Goal: Task Accomplishment & Management: Complete application form

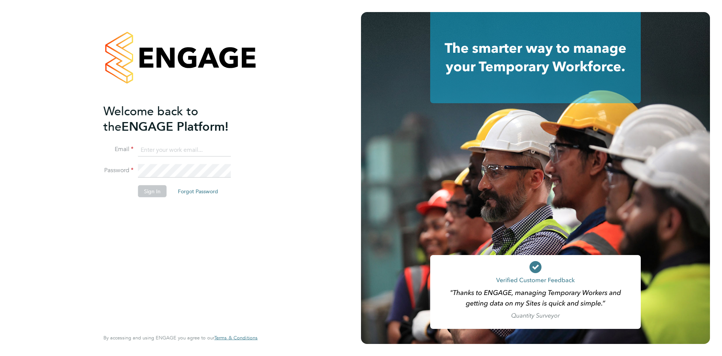
type input "nicola.lawrence@tfrecruitment.co.uk"
click at [148, 190] on button "Sign In" at bounding box center [152, 191] width 29 height 12
click at [147, 190] on div "Sorry, we are having problems connecting to our services." at bounding box center [180, 178] width 361 height 356
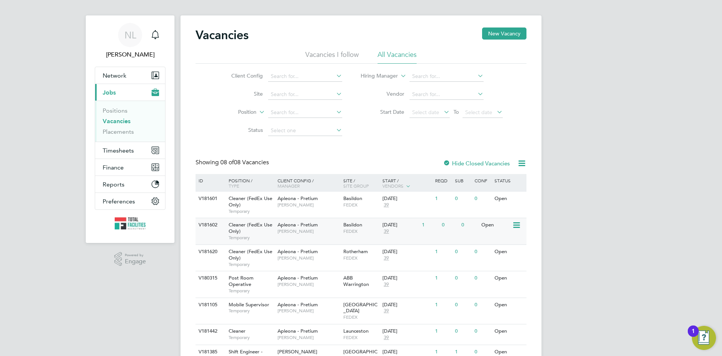
scroll to position [63, 0]
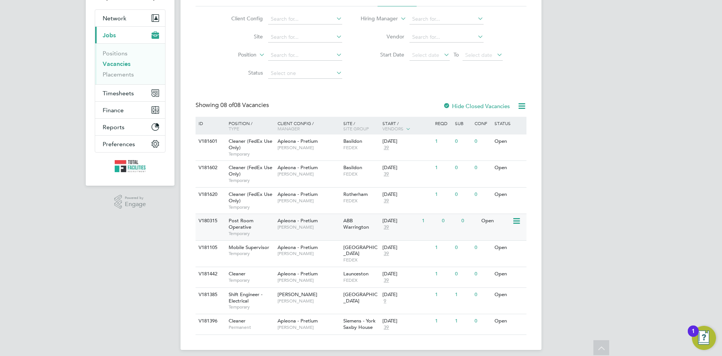
click at [358, 218] on div "ABB Warrington" at bounding box center [362, 224] width 40 height 20
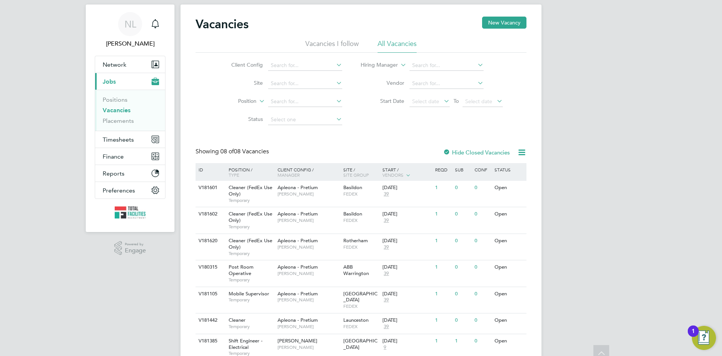
scroll to position [0, 0]
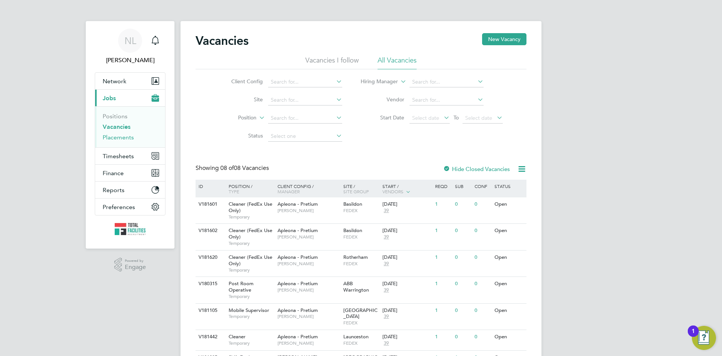
click at [114, 138] on link "Placements" at bounding box center [118, 137] width 31 height 7
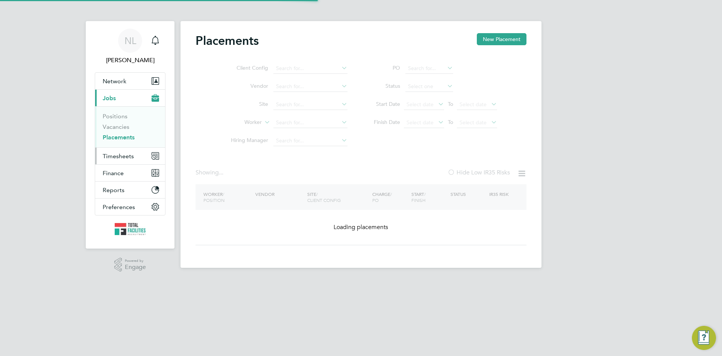
click at [113, 156] on span "Timesheets" at bounding box center [118, 155] width 31 height 7
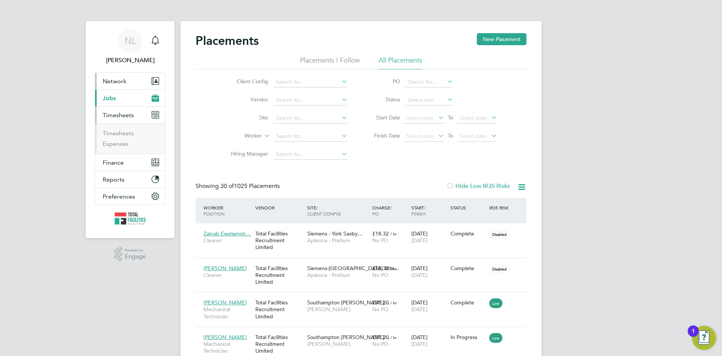
click at [113, 85] on button "Network" at bounding box center [130, 81] width 70 height 17
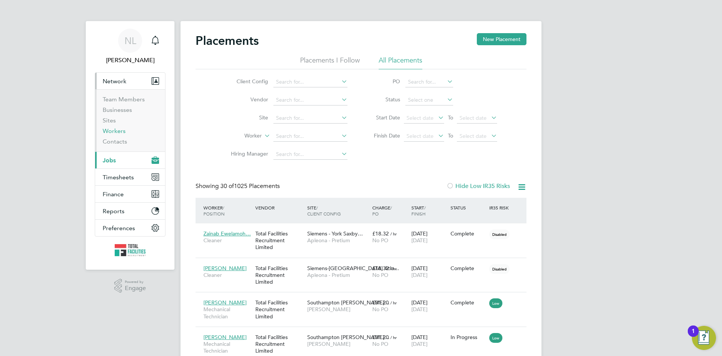
drag, startPoint x: 111, startPoint y: 128, endPoint x: 173, endPoint y: 120, distance: 62.6
click at [111, 129] on link "Workers" at bounding box center [114, 130] width 23 height 7
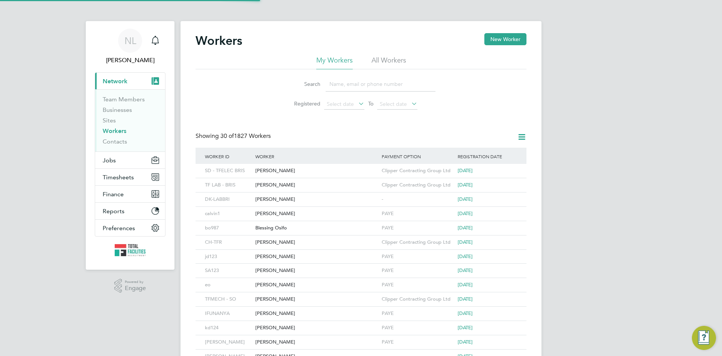
click at [352, 86] on input at bounding box center [381, 84] width 110 height 15
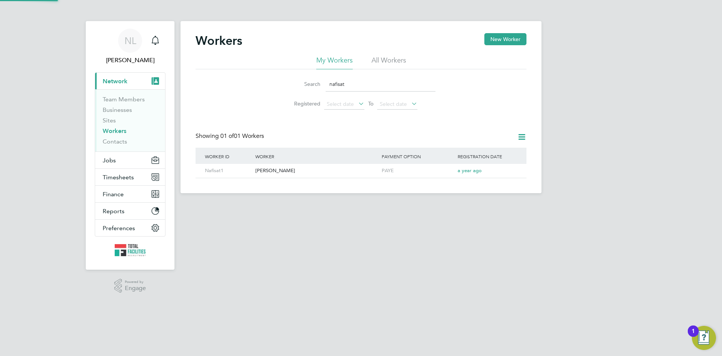
type input "nafisat"
click at [277, 176] on div "Nafisat Idris" at bounding box center [317, 171] width 126 height 14
click at [127, 158] on button "Jobs" at bounding box center [130, 160] width 70 height 17
click at [123, 161] on button "Jobs" at bounding box center [130, 160] width 70 height 17
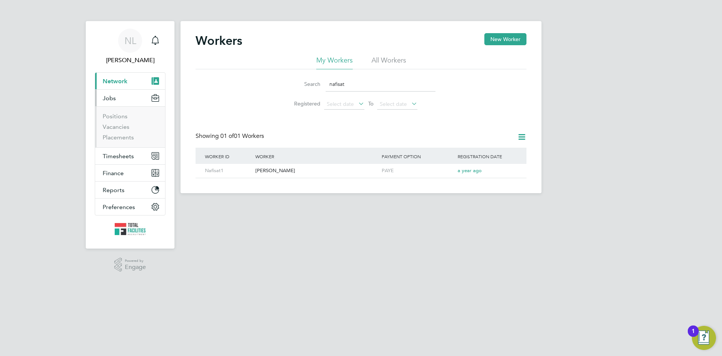
click at [134, 128] on li "Vacancies" at bounding box center [131, 128] width 56 height 11
click at [123, 126] on link "Vacancies" at bounding box center [116, 126] width 27 height 7
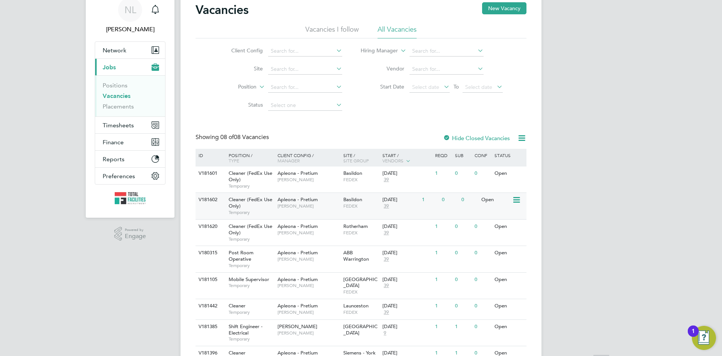
scroll to position [63, 0]
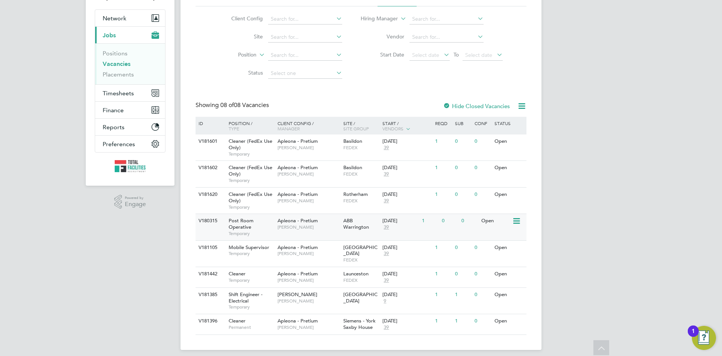
click at [341, 223] on div "Apleona - Pretium Michael Haycock" at bounding box center [309, 224] width 66 height 20
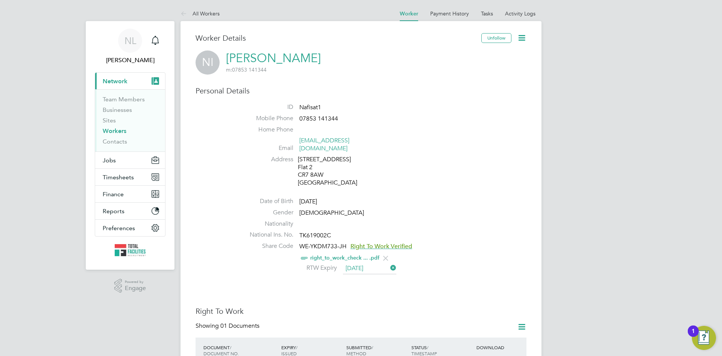
click at [366, 263] on input "14 Dec 2025" at bounding box center [369, 268] width 53 height 11
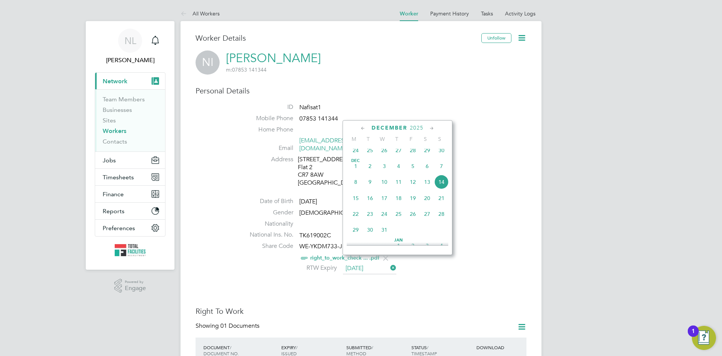
drag, startPoint x: 457, startPoint y: 280, endPoint x: 413, endPoint y: 268, distance: 46.0
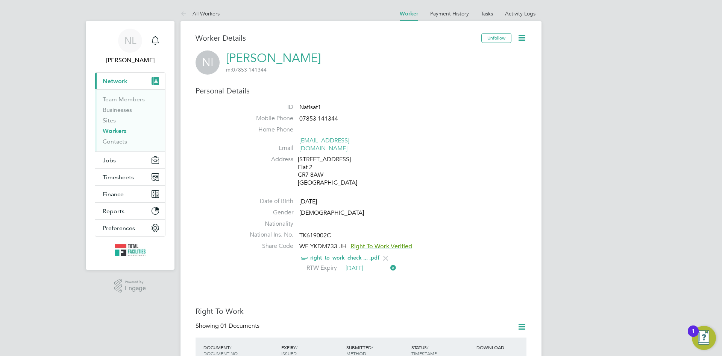
click at [339, 254] on link "right_to_work_check ... .pdf" at bounding box center [344, 257] width 69 height 6
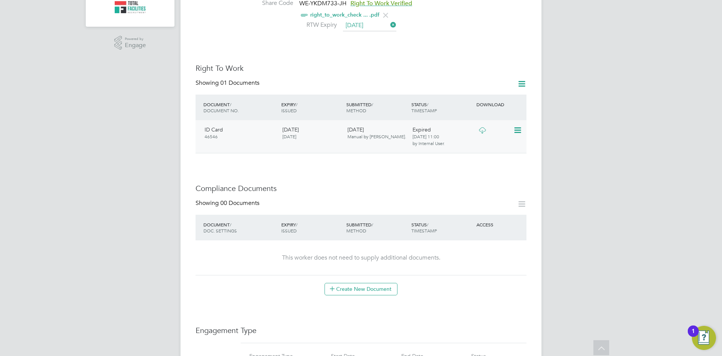
scroll to position [128, 0]
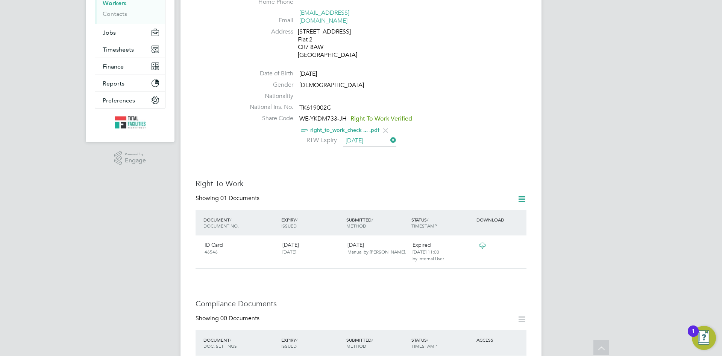
click at [369, 115] on span "Right To Work Verified" at bounding box center [382, 119] width 62 height 8
click at [336, 194] on div "Showing 01 Documents" at bounding box center [361, 201] width 331 height 15
click at [353, 135] on input "14 Dec 2025" at bounding box center [369, 140] width 53 height 11
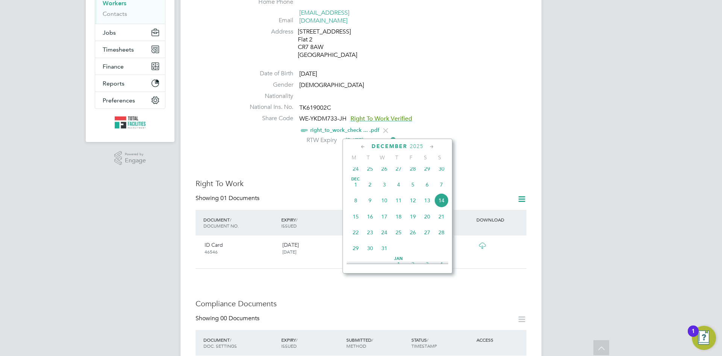
scroll to position [0, 0]
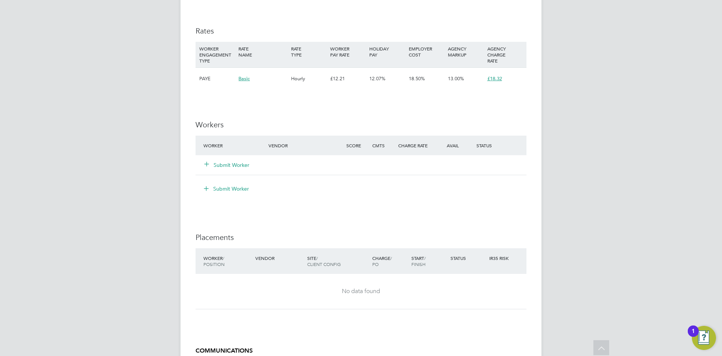
scroll to position [640, 0]
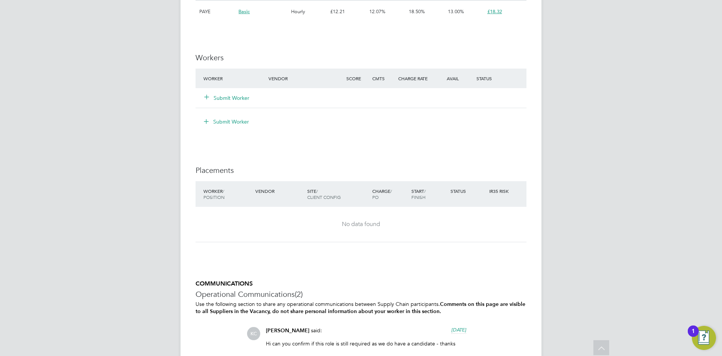
click at [231, 96] on button "Submit Worker" at bounding box center [227, 98] width 45 height 8
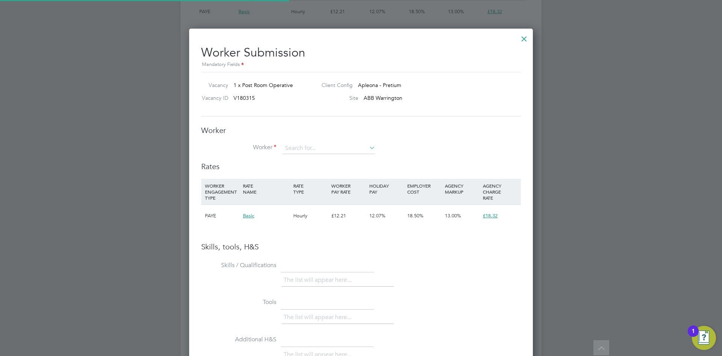
scroll to position [22, 51]
click at [297, 149] on input at bounding box center [329, 148] width 93 height 11
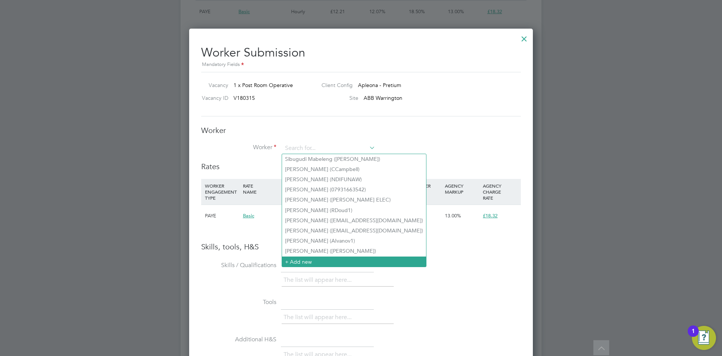
click at [301, 257] on li "+ Add new" at bounding box center [354, 261] width 144 height 10
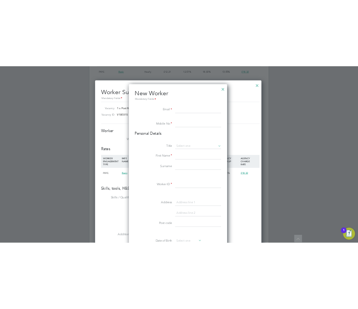
scroll to position [12, 130]
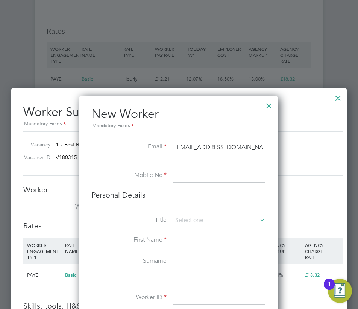
type input "merikajasp@mail.com"
click at [182, 169] on input at bounding box center [219, 176] width 93 height 14
paste input "7939 487110"
click at [179, 176] on input "7939 487110" at bounding box center [219, 176] width 93 height 14
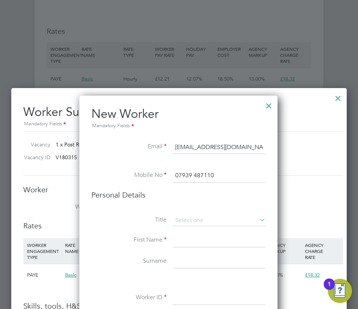
type input "07939 487110"
click at [185, 211] on li "Personal Details" at bounding box center [178, 202] width 174 height 25
click at [191, 221] on input at bounding box center [219, 220] width 93 height 11
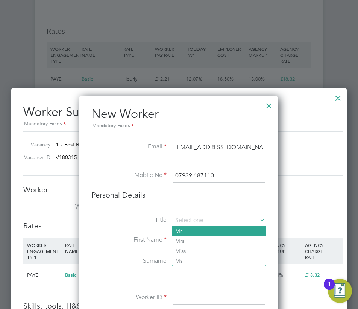
click at [182, 231] on li "Mr" at bounding box center [219, 231] width 94 height 10
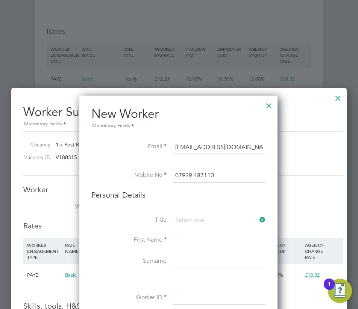
type input "Mr"
click at [186, 222] on input at bounding box center [219, 220] width 93 height 11
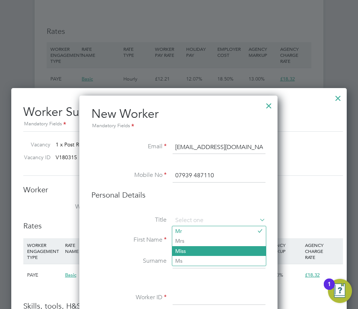
click at [190, 250] on li "Miss" at bounding box center [219, 251] width 94 height 10
type input "Miss"
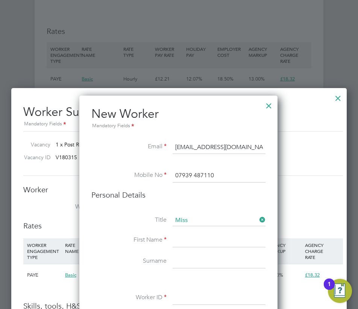
click at [188, 242] on input at bounding box center [219, 241] width 93 height 14
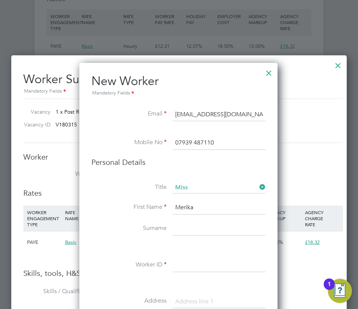
scroll to position [903, 0]
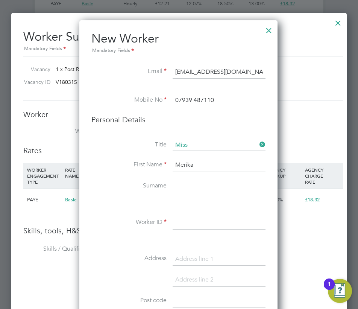
type input "Merika"
click at [195, 185] on input at bounding box center [219, 186] width 93 height 14
type input "Robinson"
click at [192, 223] on input at bounding box center [219, 223] width 93 height 14
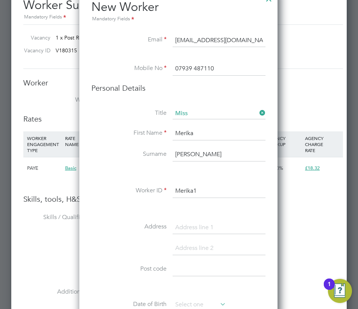
scroll to position [978, 0]
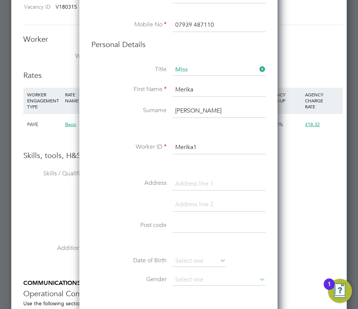
type input "Merika1"
click at [188, 183] on input at bounding box center [219, 184] width 93 height 14
type input "warrington"
click at [196, 196] on li "Address warrington" at bounding box center [178, 187] width 174 height 21
click at [190, 202] on input at bounding box center [219, 205] width 93 height 14
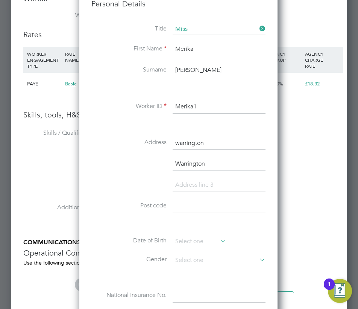
scroll to position [1091, 0]
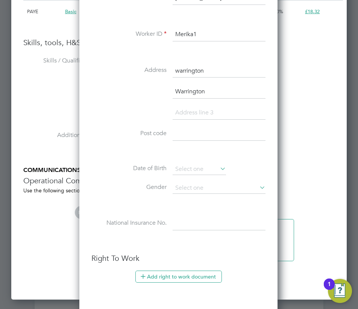
type input "Warrington"
click at [184, 135] on input at bounding box center [219, 134] width 93 height 14
type input "WA1 1BQ"
click at [196, 171] on input at bounding box center [199, 169] width 53 height 11
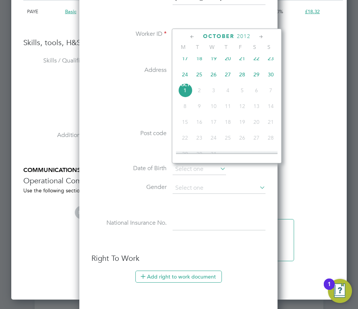
click at [245, 35] on span "2012" at bounding box center [244, 36] width 14 height 6
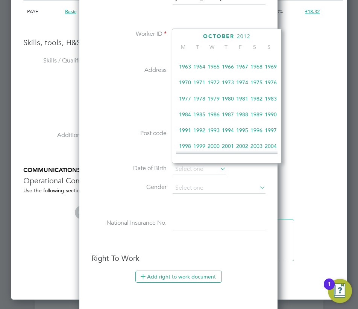
scroll to position [124, 0]
click at [270, 68] on span "1969" at bounding box center [271, 67] width 14 height 14
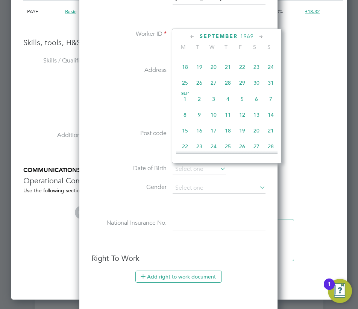
click at [193, 38] on icon at bounding box center [192, 37] width 7 height 8
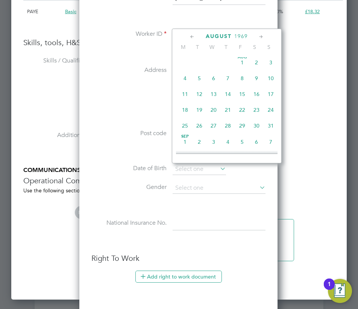
click at [193, 38] on icon at bounding box center [192, 37] width 7 height 8
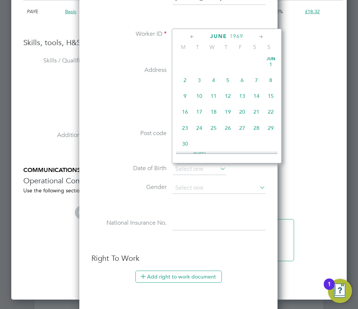
click at [261, 36] on icon at bounding box center [261, 37] width 7 height 8
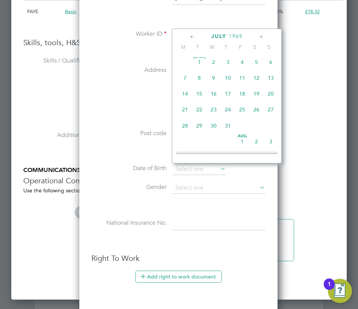
click at [257, 112] on span "26" at bounding box center [256, 109] width 14 height 14
type input "26 Jul 1969"
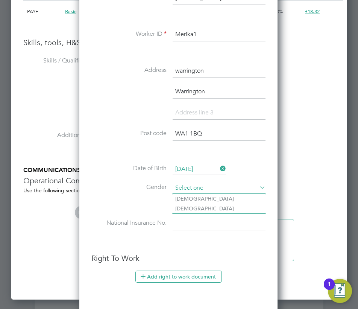
click at [185, 183] on input at bounding box center [219, 187] width 93 height 11
click at [187, 207] on li "Female" at bounding box center [219, 209] width 94 height 10
type input "Female"
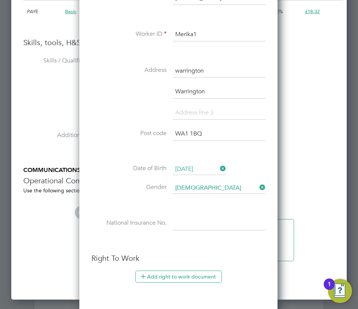
click at [186, 228] on input at bounding box center [219, 224] width 93 height 14
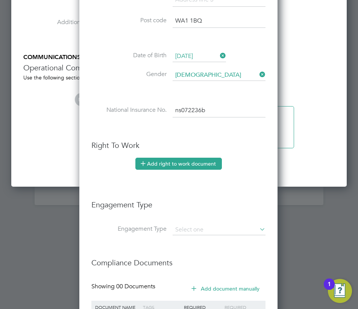
type input "NS 07 22 36 B"
click at [169, 166] on button "Add right to work document" at bounding box center [178, 164] width 87 height 12
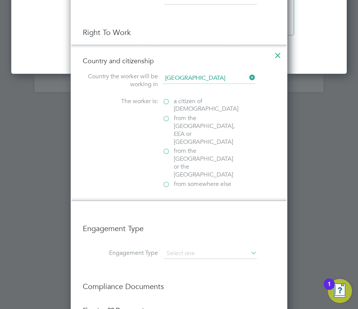
scroll to position [1384, 0]
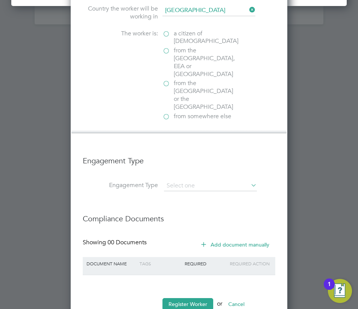
click at [162, 35] on div "The worker is: a citizen of United Kingdom from the EU, EEA or Switzerland from…" at bounding box center [179, 76] width 193 height 92
click at [164, 34] on label "a citizen of United Kingdom" at bounding box center [200, 38] width 75 height 16
click at [0, 0] on input "a citizen of United Kingdom" at bounding box center [0, 0] width 0 height 0
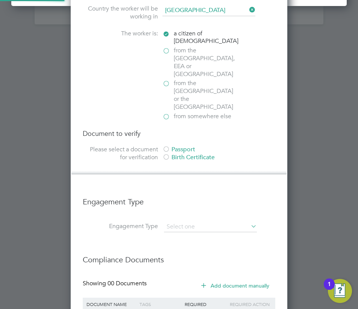
scroll to position [812, 217]
click at [181, 146] on div "Passport" at bounding box center [219, 150] width 113 height 8
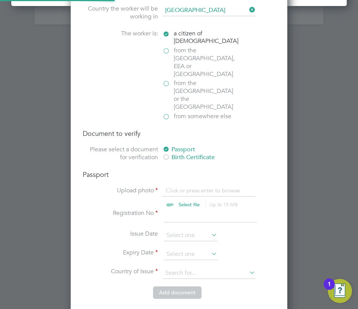
scroll to position [10, 93]
click at [189, 187] on input "file" at bounding box center [196, 198] width 118 height 23
type input "C:\fakepath\Merika Robinson.jpeg"
click at [176, 209] on li "Registration No" at bounding box center [179, 219] width 193 height 21
click at [195, 209] on input at bounding box center [210, 216] width 93 height 14
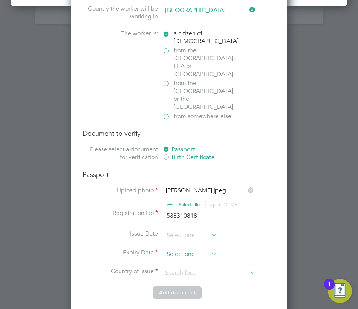
type input "538310818"
click at [175, 249] on input at bounding box center [190, 254] width 53 height 11
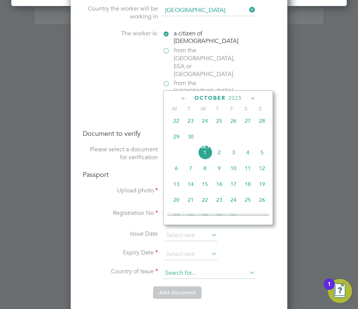
click at [178, 267] on input at bounding box center [209, 272] width 93 height 11
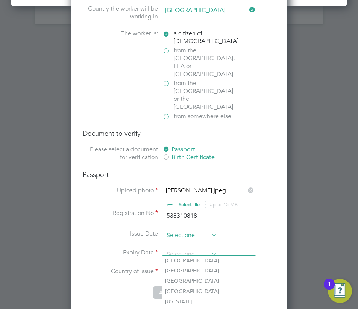
click at [179, 230] on input at bounding box center [190, 235] width 53 height 11
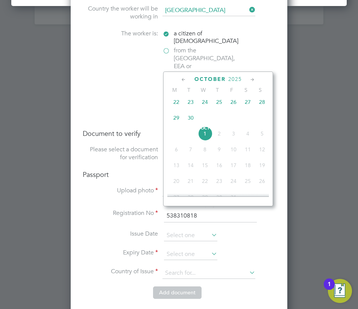
click at [121, 209] on li "Registration No 538310818" at bounding box center [179, 219] width 193 height 21
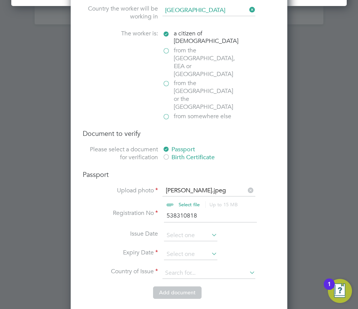
click at [219, 187] on input "file" at bounding box center [196, 198] width 118 height 23
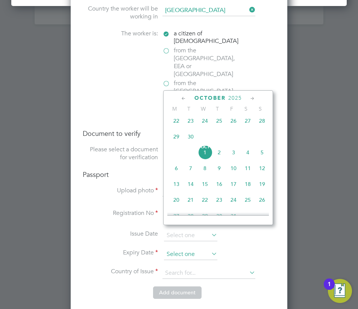
click at [180, 249] on input at bounding box center [190, 254] width 53 height 11
click at [178, 249] on input at bounding box center [190, 254] width 53 height 11
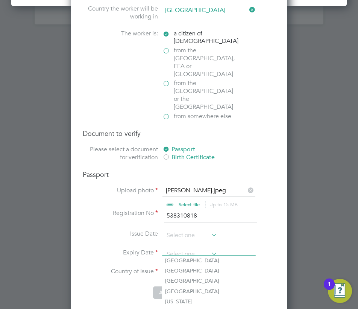
click at [171, 267] on input at bounding box center [209, 272] width 93 height 11
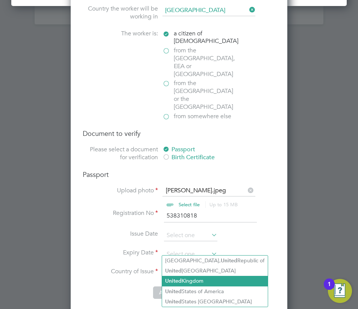
click at [196, 278] on li "United Kingdom" at bounding box center [215, 281] width 106 height 10
type input "United Kingdom"
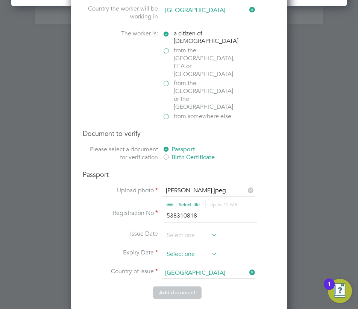
click at [182, 249] on input at bounding box center [190, 254] width 53 height 11
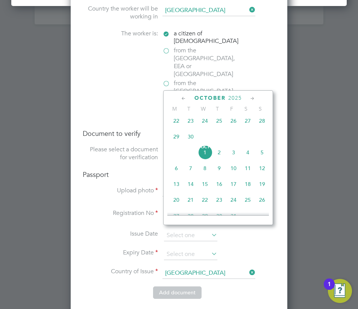
click at [256, 96] on icon at bounding box center [252, 98] width 7 height 8
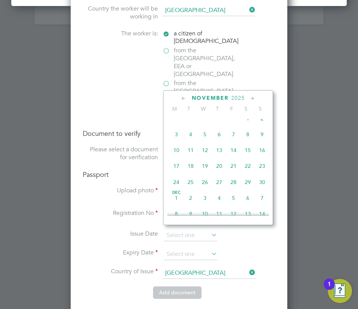
click at [236, 98] on span "2025" at bounding box center [238, 98] width 14 height 6
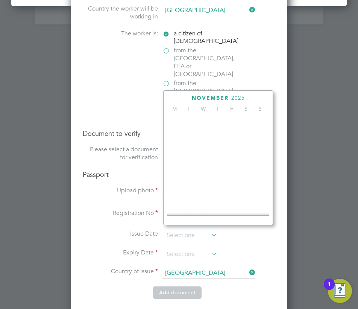
scroll to position [199, 0]
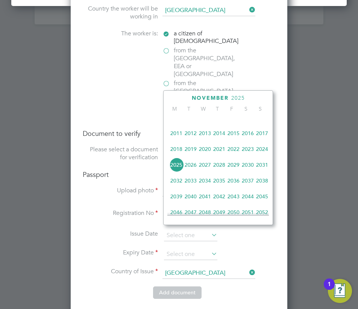
click at [190, 171] on span "2026" at bounding box center [191, 165] width 14 height 14
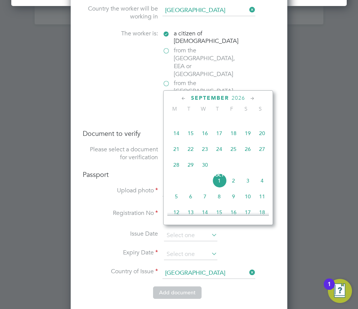
click at [185, 97] on icon at bounding box center [183, 98] width 7 height 8
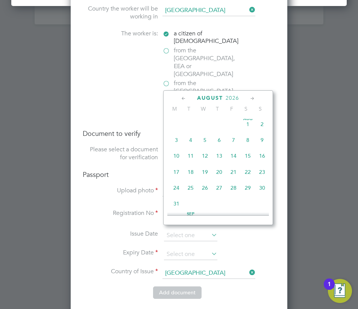
click at [263, 174] on span "23" at bounding box center [262, 172] width 14 height 14
type input "23 Aug 2026"
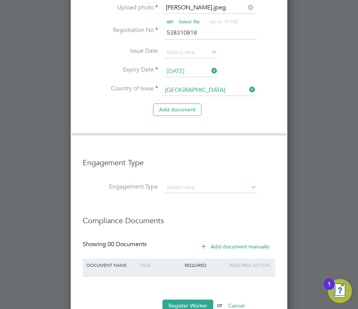
scroll to position [1569, 0]
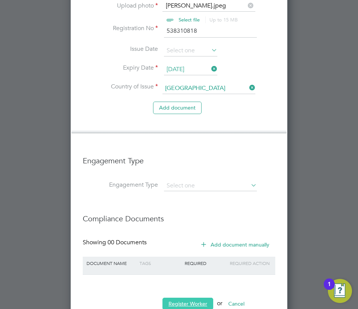
click at [193, 298] on button "Register Worker" at bounding box center [188, 304] width 51 height 12
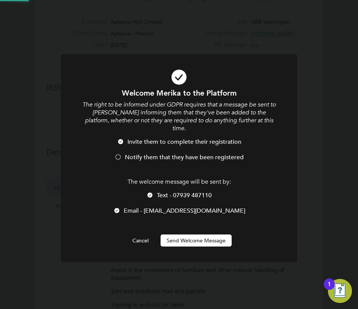
scroll to position [0, 0]
click at [179, 224] on div "Welcome Merika to the Platform The right to be informed under GDPR requires tha…" at bounding box center [179, 167] width 196 height 158
click at [181, 234] on button "Send Welcome Message" at bounding box center [196, 240] width 71 height 12
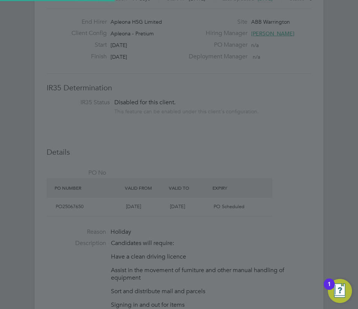
scroll to position [711, 199]
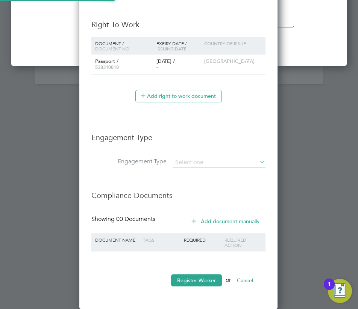
type input "Merika Robinson (Merika1)"
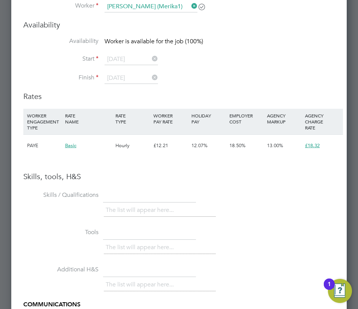
scroll to position [1153, 0]
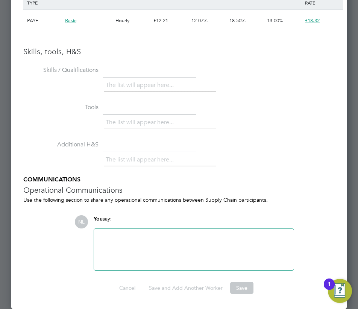
click at [134, 253] on div at bounding box center [194, 249] width 191 height 32
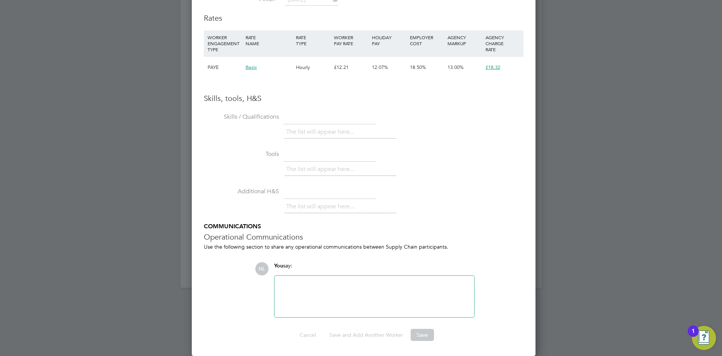
scroll to position [22, 53]
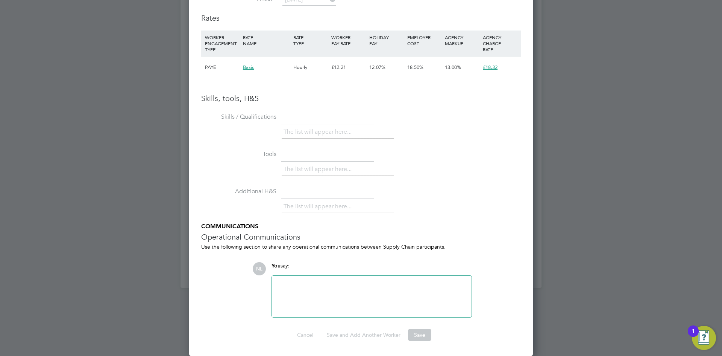
click at [304, 107] on div "Skills, tools, H&S Skills / Qualifications The list will appear here... Tools T…" at bounding box center [361, 204] width 320 height 223
click at [295, 139] on ul "The list will appear here..." at bounding box center [338, 132] width 112 height 14
click at [280, 262] on span "You" at bounding box center [276, 265] width 9 height 6
click at [285, 276] on div at bounding box center [372, 295] width 200 height 41
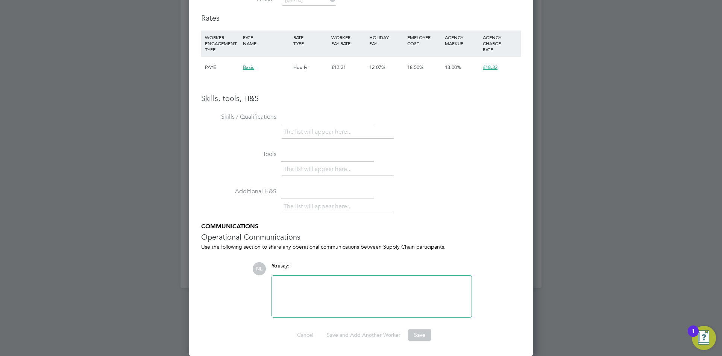
click at [286, 278] on div at bounding box center [372, 295] width 200 height 41
click at [282, 286] on div at bounding box center [372, 296] width 191 height 32
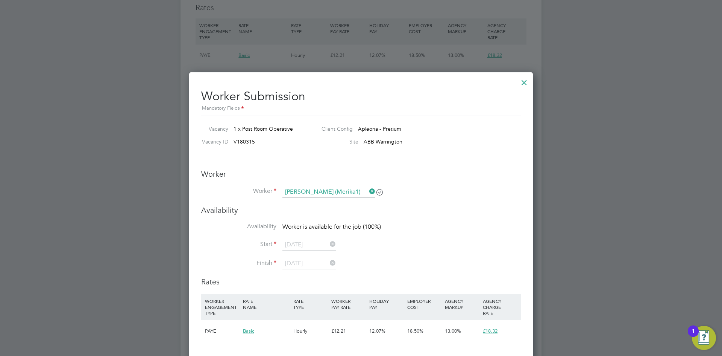
click at [281, 147] on div "Vacancy ID V180315" at bounding box center [256, 143] width 117 height 11
click at [381, 191] on icon at bounding box center [380, 192] width 6 height 6
click at [328, 245] on icon at bounding box center [328, 244] width 0 height 11
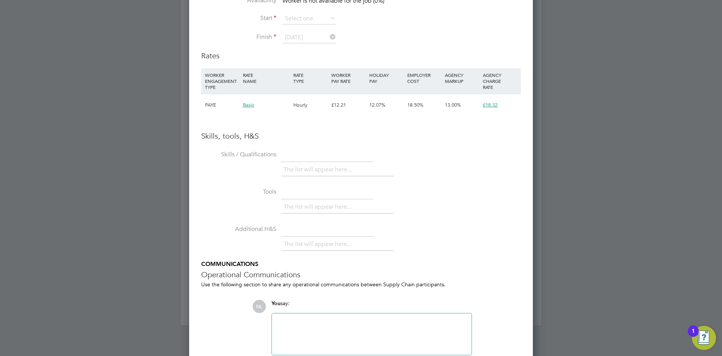
click at [251, 106] on span "Basic" at bounding box center [248, 105] width 11 height 6
click at [250, 118] on div "n/a" at bounding box center [295, 122] width 114 height 20
click at [249, 122] on span "n/a" at bounding box center [250, 122] width 8 height 7
drag, startPoint x: 310, startPoint y: 129, endPoint x: 347, endPoint y: 145, distance: 40.6
click at [310, 129] on div "n/a" at bounding box center [295, 122] width 114 height 20
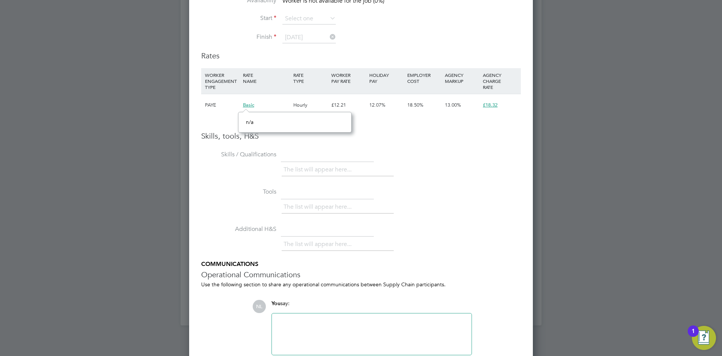
click at [374, 166] on ul "The list will appear here..." at bounding box center [338, 170] width 112 height 14
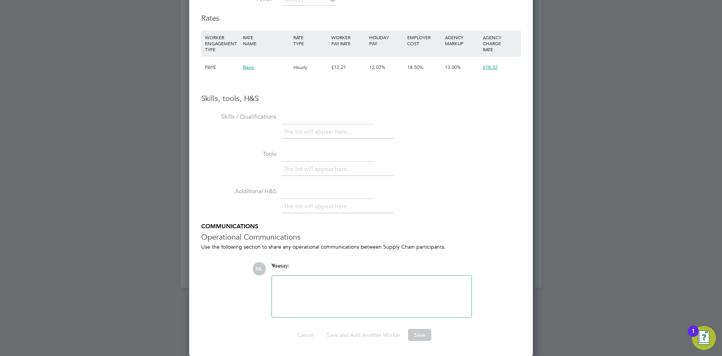
click at [334, 220] on li "Additional H&S The list will appear here..." at bounding box center [361, 203] width 320 height 37
click at [323, 293] on div at bounding box center [372, 296] width 191 height 32
click at [476, 260] on ul "Skills / Qualifications The list will appear here... Tools The list will appear…" at bounding box center [361, 214] width 320 height 206
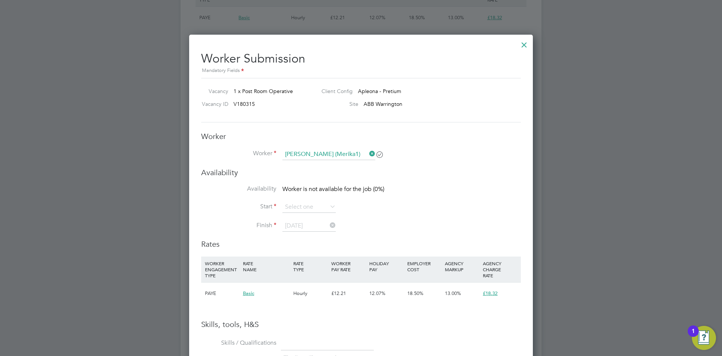
click at [526, 44] on div at bounding box center [525, 43] width 14 height 14
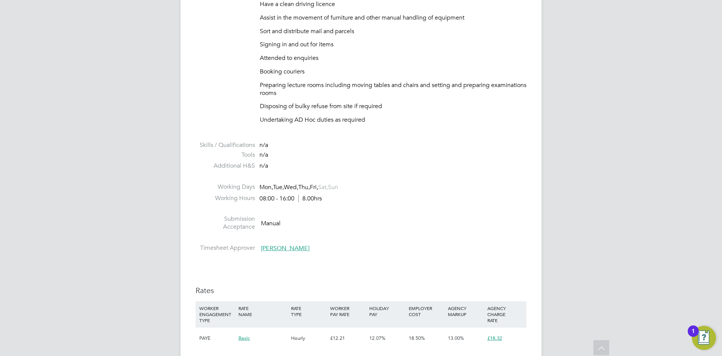
scroll to position [502, 0]
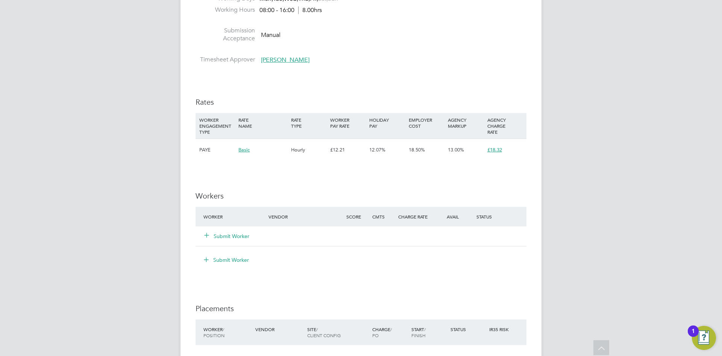
click at [230, 242] on div "Submit Worker" at bounding box center [241, 236] width 78 height 14
click at [233, 237] on button "Submit Worker" at bounding box center [227, 236] width 45 height 8
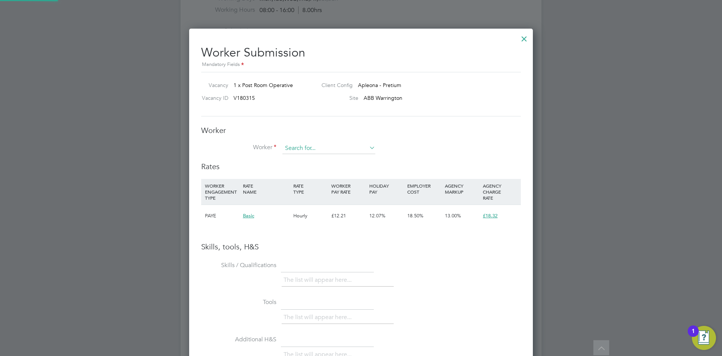
click at [305, 148] on input at bounding box center [329, 148] width 93 height 11
click at [314, 155] on li "Merika Robinson (Merika1)" at bounding box center [329, 159] width 94 height 10
type input "Merika Robinson (Merika1)"
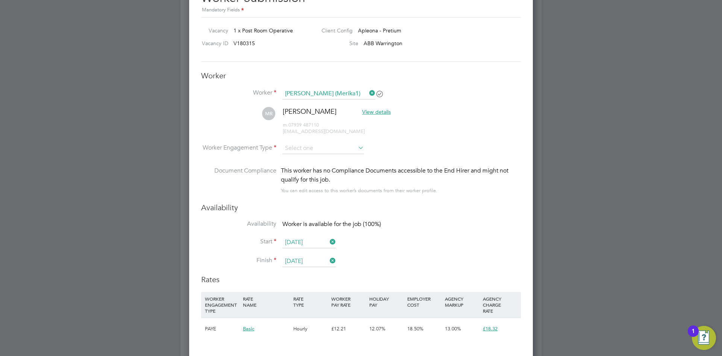
scroll to position [553, 0]
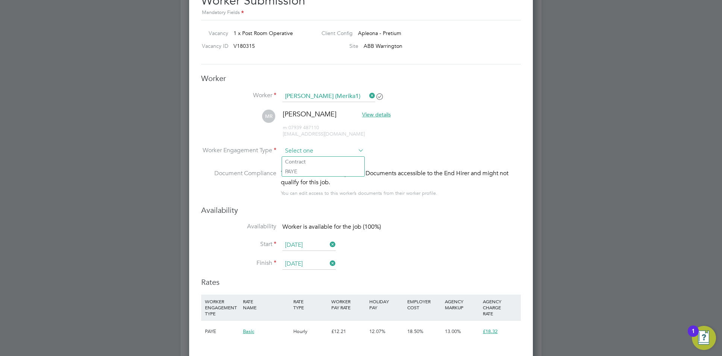
click at [302, 147] on input at bounding box center [324, 150] width 82 height 11
drag, startPoint x: 296, startPoint y: 169, endPoint x: 334, endPoint y: 175, distance: 39.3
click at [295, 169] on li "PAYE" at bounding box center [323, 171] width 82 height 10
type input "PAYE"
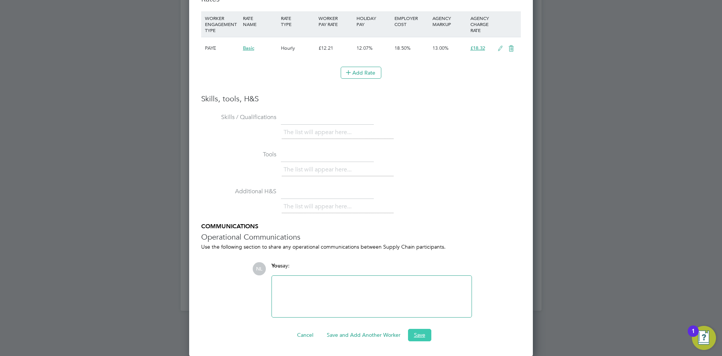
click at [425, 335] on button "Save" at bounding box center [419, 334] width 23 height 12
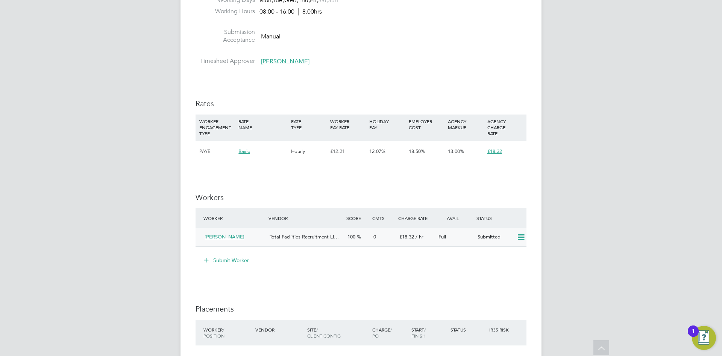
click at [222, 237] on span "Merika Robinson" at bounding box center [225, 236] width 40 height 6
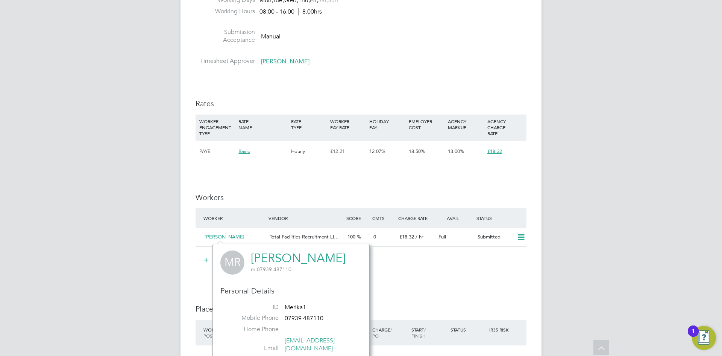
click at [289, 258] on link "Merika Robinson" at bounding box center [298, 258] width 95 height 15
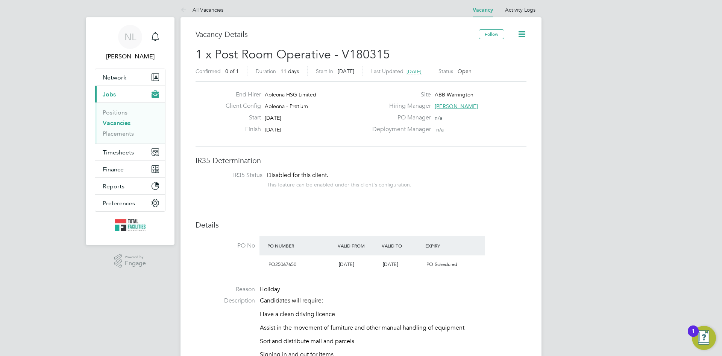
scroll to position [0, 0]
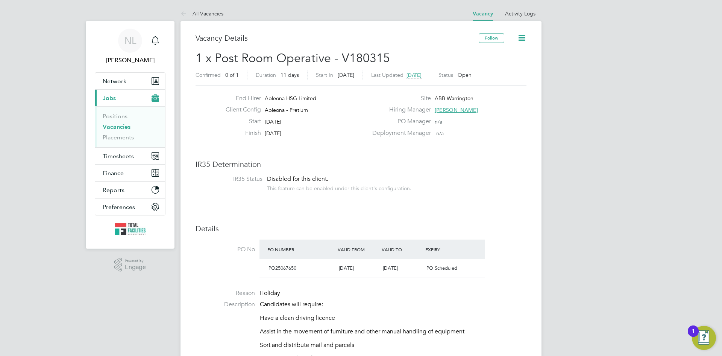
click at [459, 109] on span "[PERSON_NAME]" at bounding box center [456, 109] width 43 height 7
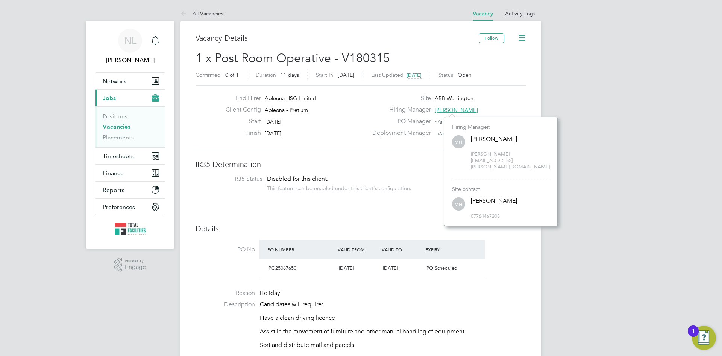
scroll to position [96, 113]
click at [398, 144] on div "End Hirer Apleona HSG Limited Client Config Apleona - Pretium Start 07 Oct 2025…" at bounding box center [361, 117] width 331 height 65
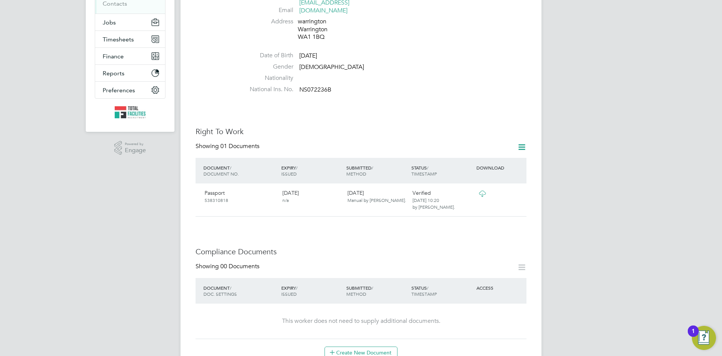
scroll to position [226, 0]
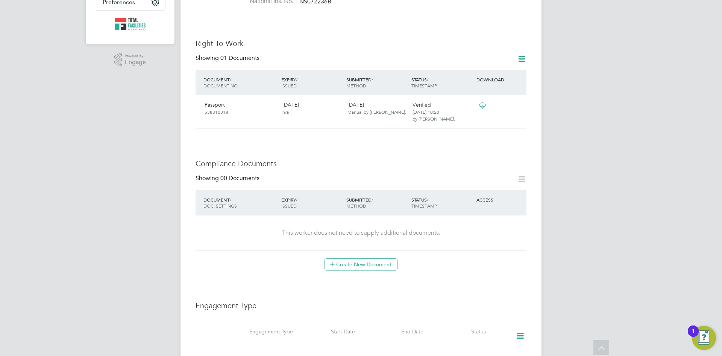
click at [526, 174] on icon at bounding box center [521, 178] width 9 height 9
click at [478, 102] on icon at bounding box center [482, 105] width 9 height 6
click at [517, 101] on icon at bounding box center [518, 105] width 8 height 9
drag, startPoint x: 435, startPoint y: 164, endPoint x: 449, endPoint y: 138, distance: 29.3
click at [435, 162] on div "Compliance Documents Showing 00 Documents DOCUMENT / DOC. SETTINGS EXPIRY / ISS…" at bounding box center [361, 214] width 331 height 112
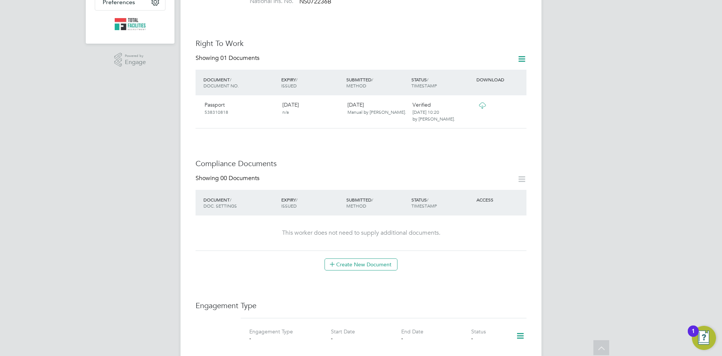
click at [524, 54] on icon at bounding box center [521, 58] width 9 height 9
click at [480, 70] on li "Add Right To Work Document" at bounding box center [480, 69] width 91 height 11
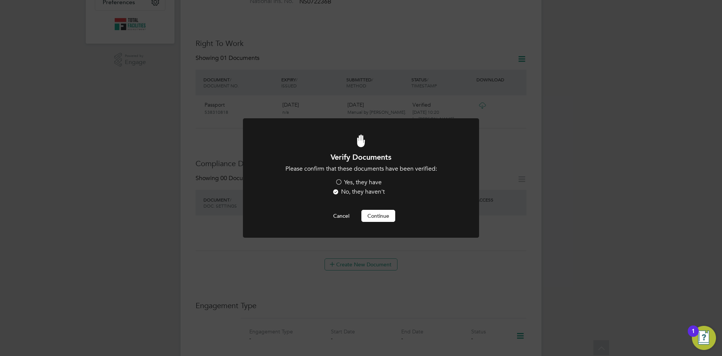
scroll to position [0, 0]
click at [353, 181] on label "Yes, they have" at bounding box center [358, 182] width 47 height 8
click at [0, 0] on input "Yes, they have" at bounding box center [0, 0] width 0 height 0
click at [380, 221] on button "Continue" at bounding box center [379, 216] width 34 height 12
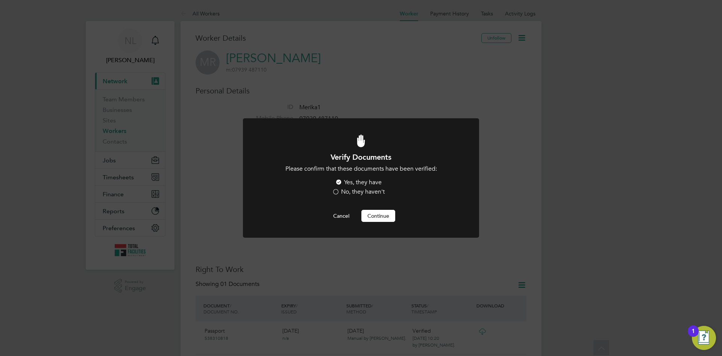
scroll to position [226, 0]
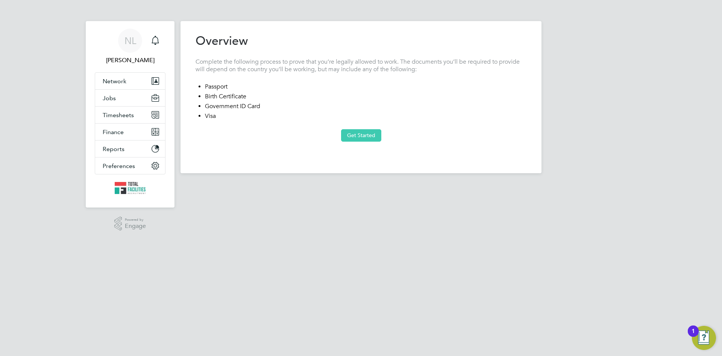
click at [367, 137] on button "Get Started" at bounding box center [361, 135] width 40 height 12
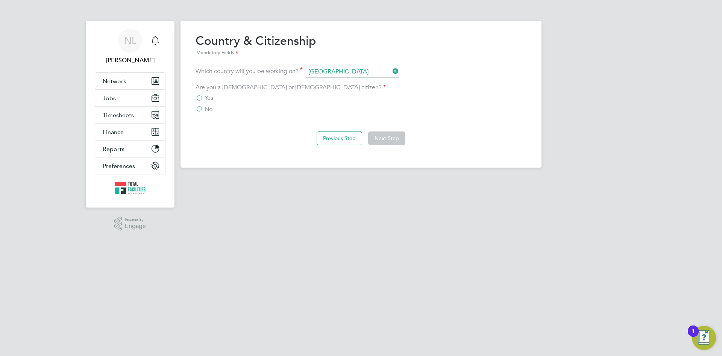
click at [213, 98] on span "Yes" at bounding box center [209, 98] width 9 height 8
click at [0, 0] on input "Yes" at bounding box center [0, 0] width 0 height 0
click at [381, 139] on button "Next Step" at bounding box center [386, 138] width 37 height 14
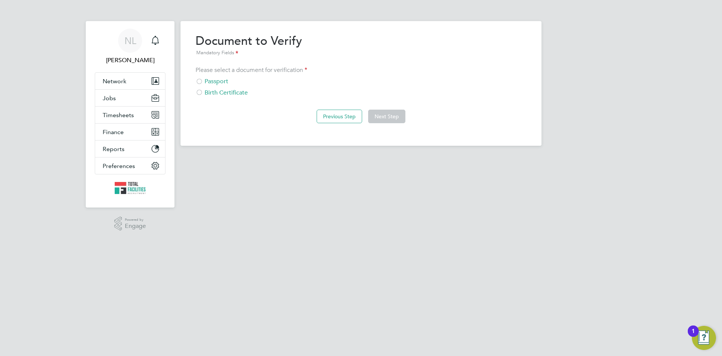
click at [218, 78] on div "Passport" at bounding box center [361, 82] width 331 height 8
click at [394, 119] on button "Next Step" at bounding box center [386, 116] width 37 height 14
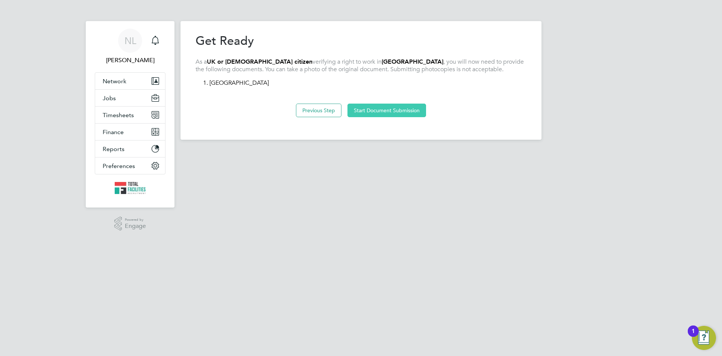
click at [393, 114] on button "Start Document Submission" at bounding box center [387, 110] width 79 height 14
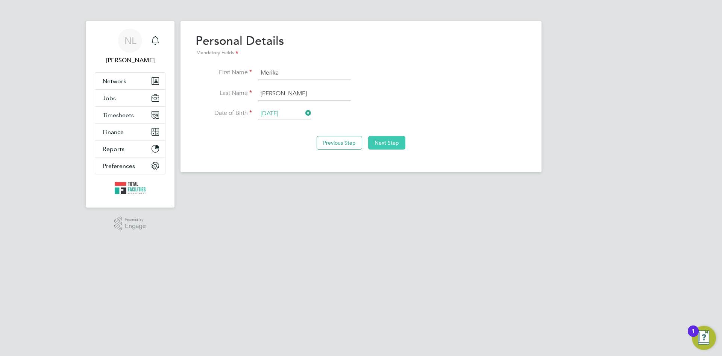
click at [386, 147] on button "Next Step" at bounding box center [386, 143] width 37 height 14
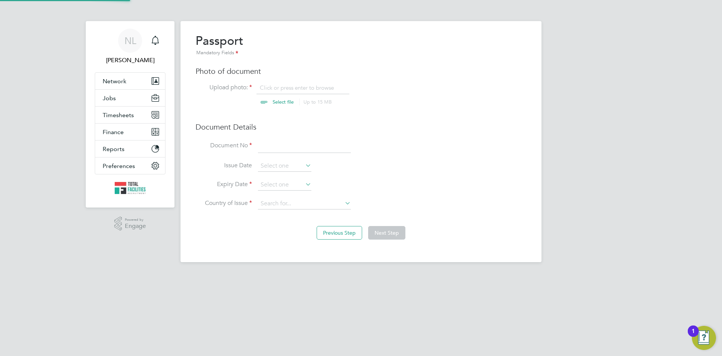
scroll to position [10, 93]
click at [283, 87] on input "file" at bounding box center [290, 95] width 118 height 23
type input "C:\fakepath\Merika Robinson.jpeg"
click at [278, 185] on input at bounding box center [284, 184] width 53 height 11
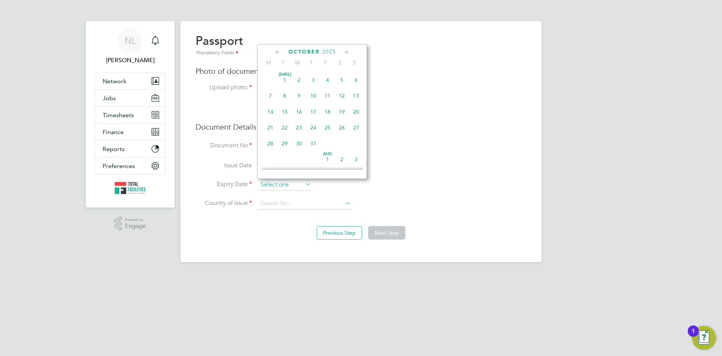
scroll to position [212, 0]
click at [330, 52] on span "2025" at bounding box center [329, 52] width 14 height 6
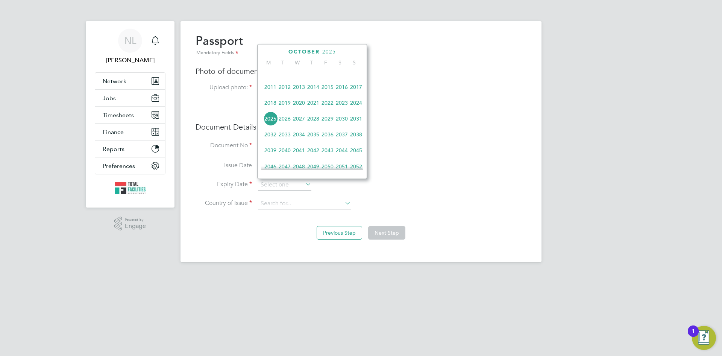
click at [286, 124] on span "2026" at bounding box center [285, 118] width 14 height 14
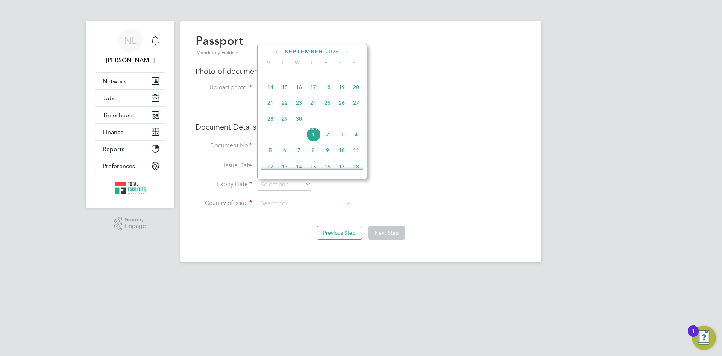
click at [276, 51] on icon at bounding box center [277, 52] width 7 height 8
click at [357, 128] on span "23" at bounding box center [356, 126] width 14 height 14
type input "23 Aug 2026"
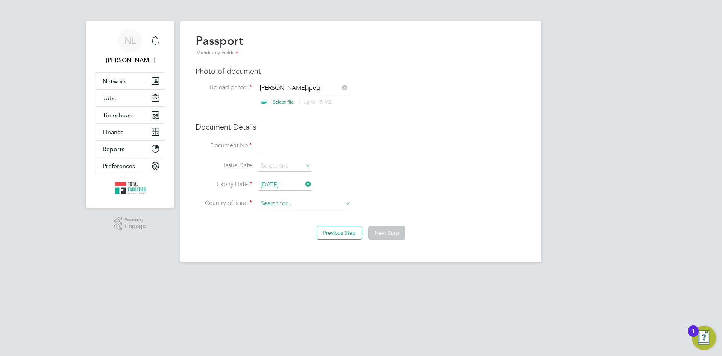
click at [290, 207] on input at bounding box center [304, 203] width 93 height 11
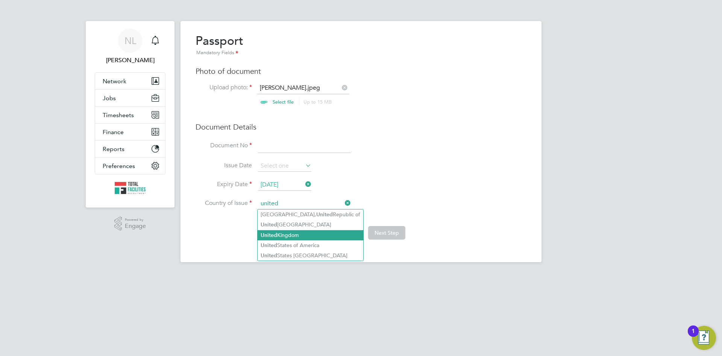
click at [296, 233] on li "United Kingdom" at bounding box center [311, 235] width 106 height 10
type input "United Kingdom"
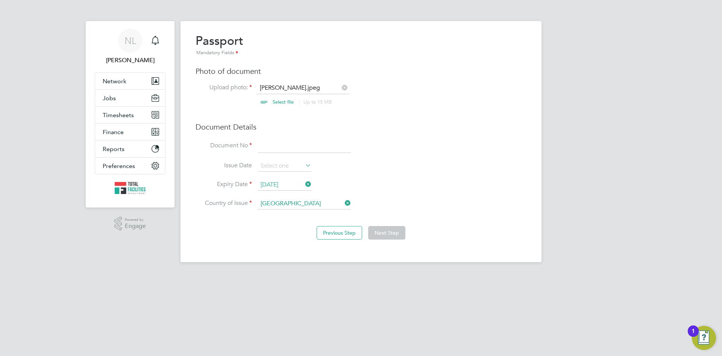
click at [281, 144] on input at bounding box center [304, 146] width 93 height 14
type input "538310818"
click at [412, 242] on div "Previous Step Next Step" at bounding box center [361, 232] width 331 height 30
click at [400, 238] on button "Next Step" at bounding box center [386, 233] width 37 height 14
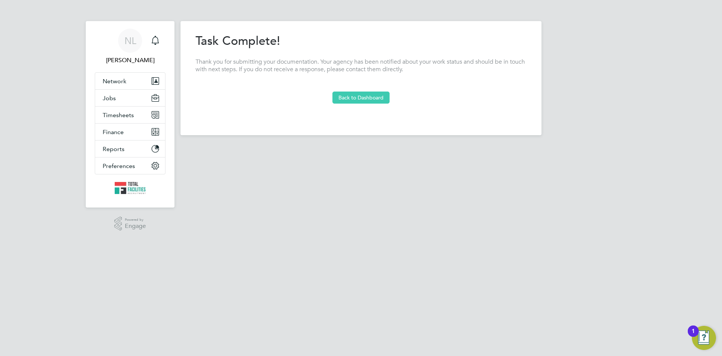
click at [366, 97] on button "Back to Dashboard" at bounding box center [361, 97] width 57 height 12
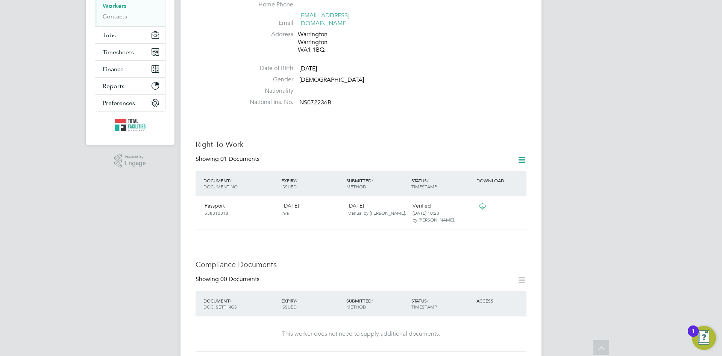
scroll to position [113, 0]
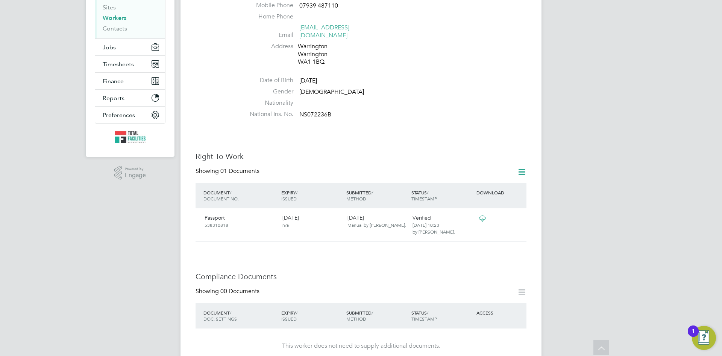
click at [313, 99] on li "Nationality" at bounding box center [384, 104] width 286 height 11
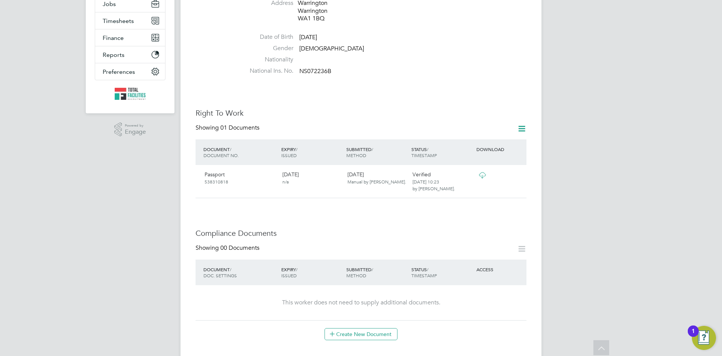
scroll to position [226, 0]
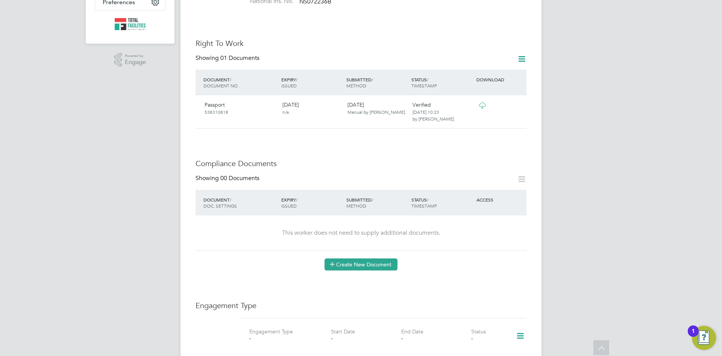
click at [353, 258] on button "Create New Document" at bounding box center [361, 264] width 73 height 12
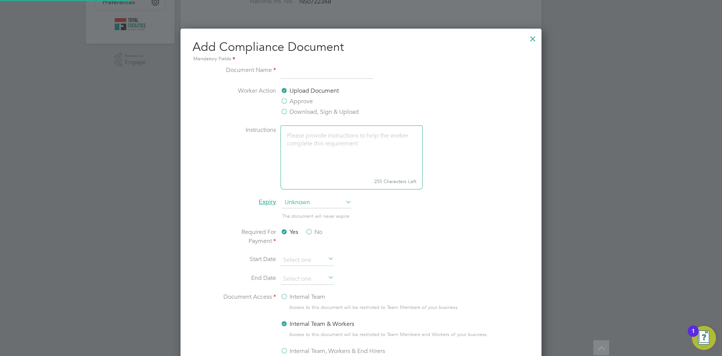
scroll to position [395, 362]
type input "CV"
drag, startPoint x: 233, startPoint y: 150, endPoint x: 290, endPoint y: 273, distance: 135.3
click at [233, 150] on label "Instructions" at bounding box center [248, 156] width 56 height 62
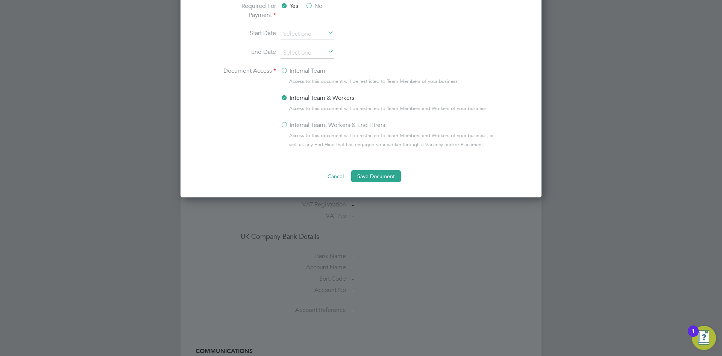
click at [280, 130] on li "Document Access Internal Team Access to this document will be restricted to Tea…" at bounding box center [361, 115] width 283 height 98
click at [285, 124] on label "Internal Team, Workers & End Hirers" at bounding box center [333, 124] width 105 height 9
click at [0, 0] on input "Internal Team, Workers & End Hirers" at bounding box center [0, 0] width 0 height 0
click at [383, 178] on button "Save Document" at bounding box center [376, 176] width 50 height 12
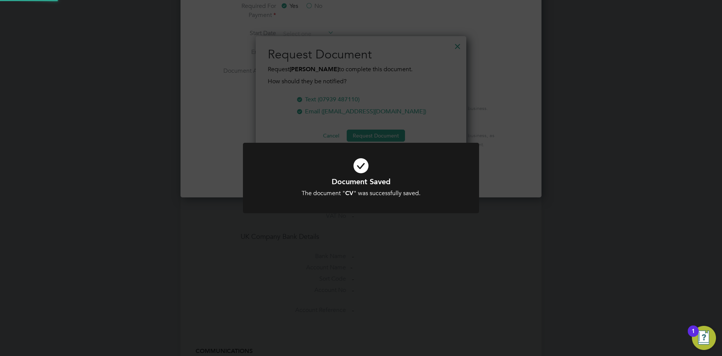
scroll to position [121, 211]
click at [460, 45] on div "Document Saved The document " CV " was successfully saved. Cancel Okay" at bounding box center [361, 178] width 722 height 356
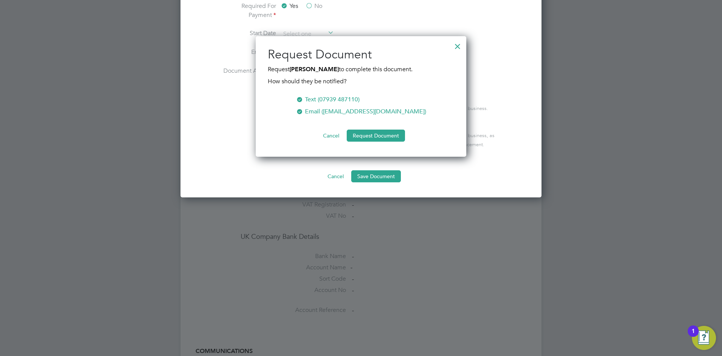
click at [459, 46] on div at bounding box center [458, 45] width 14 height 14
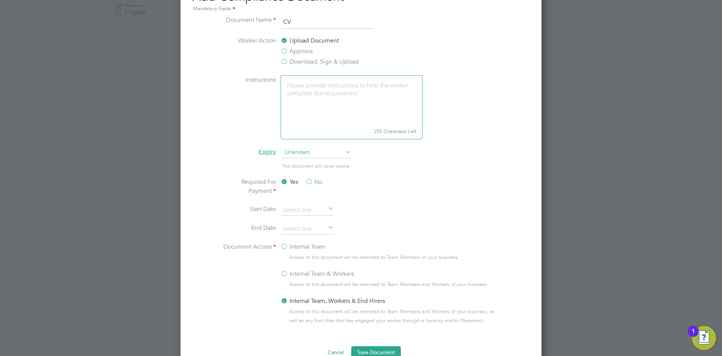
scroll to position [376, 0]
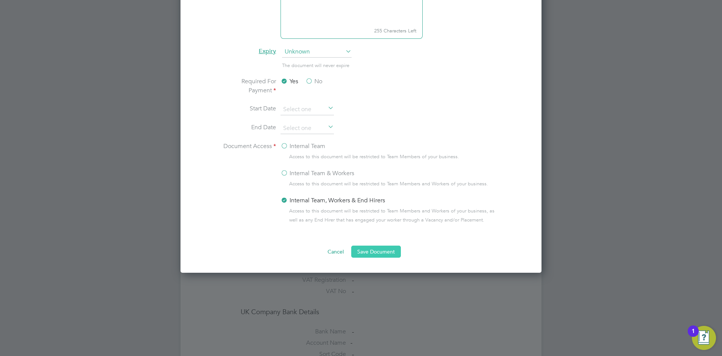
click at [381, 251] on button "Save Document" at bounding box center [376, 251] width 50 height 12
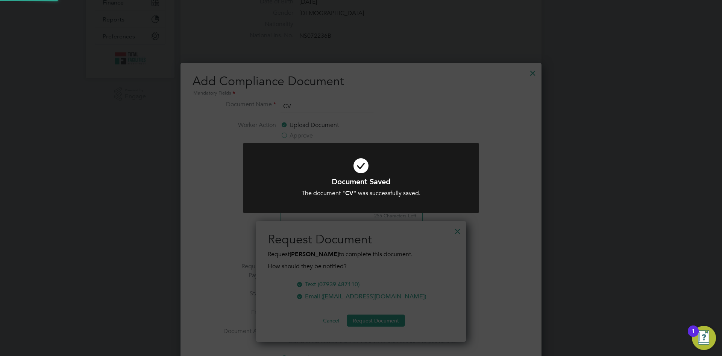
scroll to position [188, 0]
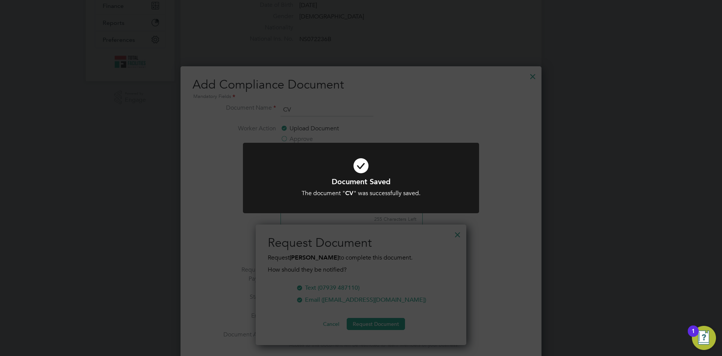
click at [456, 233] on div "Document Saved The document " CV " was successfully saved. Cancel Okay" at bounding box center [361, 178] width 722 height 356
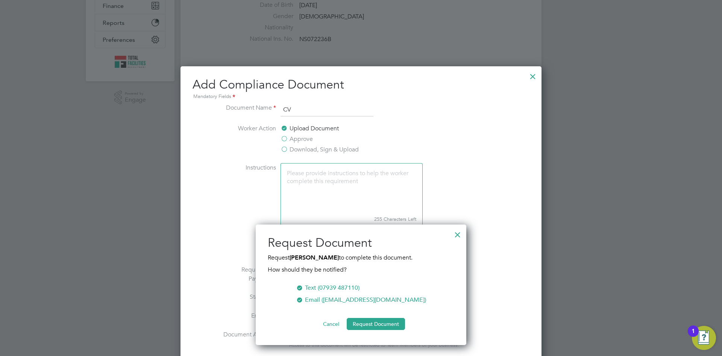
click at [533, 77] on div at bounding box center [533, 75] width 14 height 14
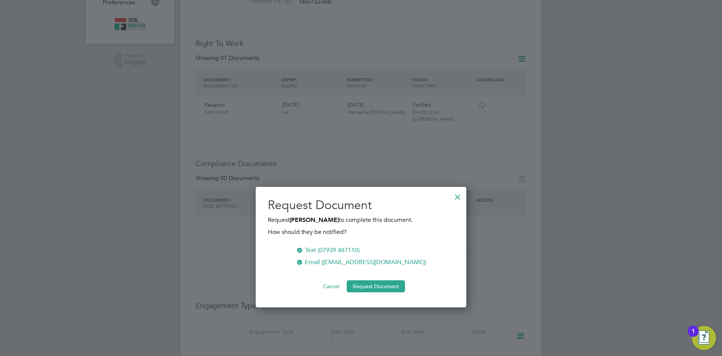
click at [457, 198] on div at bounding box center [458, 195] width 14 height 14
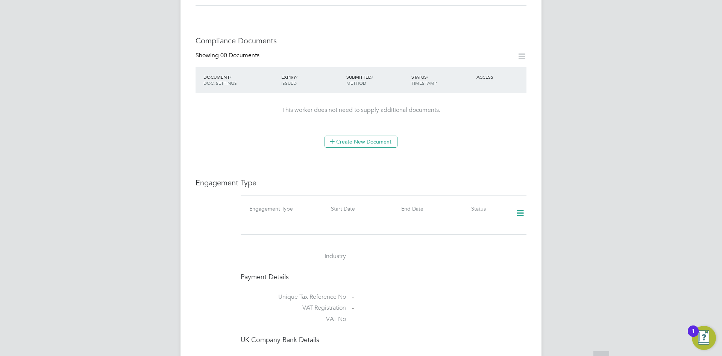
scroll to position [349, 0]
click at [355, 135] on button "Create New Document" at bounding box center [361, 141] width 73 height 12
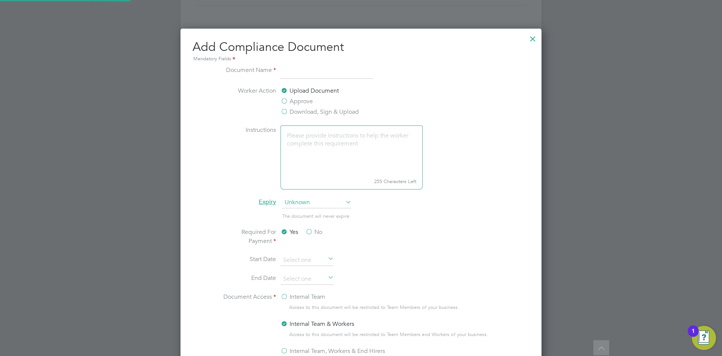
scroll to position [395, 362]
type input "cv"
click at [283, 110] on label "Download, Sign & Upload" at bounding box center [320, 111] width 78 height 9
click at [0, 0] on input "Download, Sign & Upload" at bounding box center [0, 0] width 0 height 0
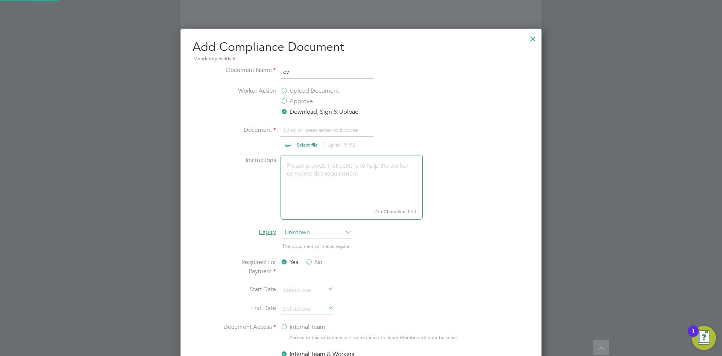
scroll to position [11, 93]
click at [300, 131] on input "file" at bounding box center [314, 136] width 118 height 23
type input "C:\fakepath\Merika Robinson A.docx"
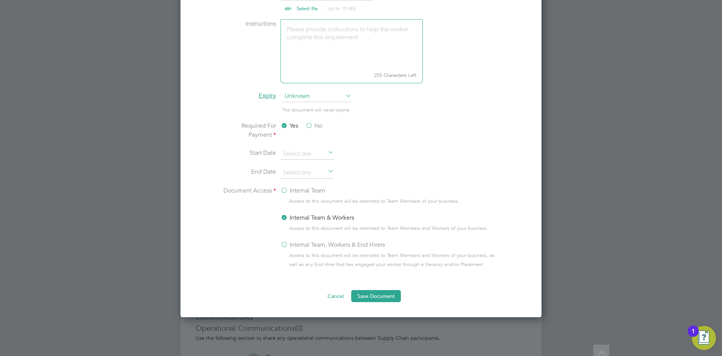
scroll to position [587, 0]
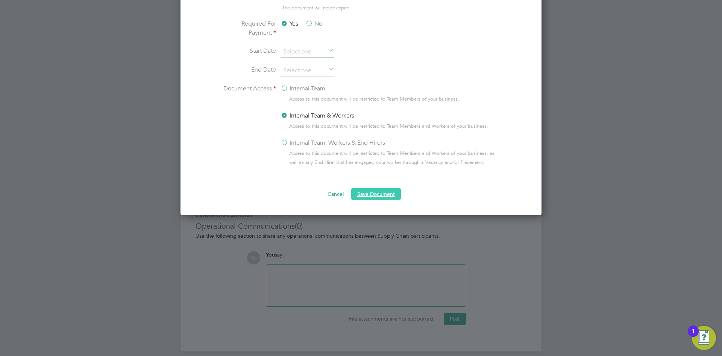
click at [369, 195] on button "Save Document" at bounding box center [376, 194] width 50 height 12
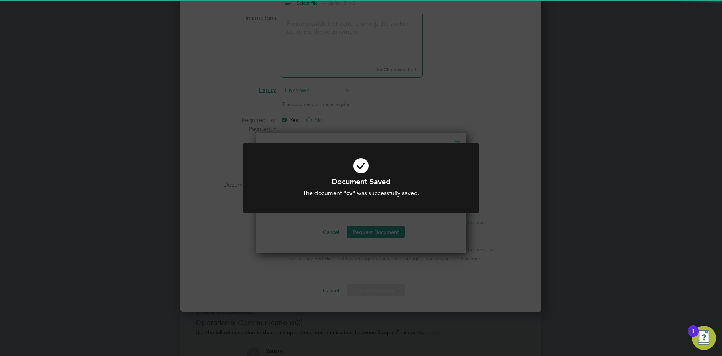
scroll to position [436, 0]
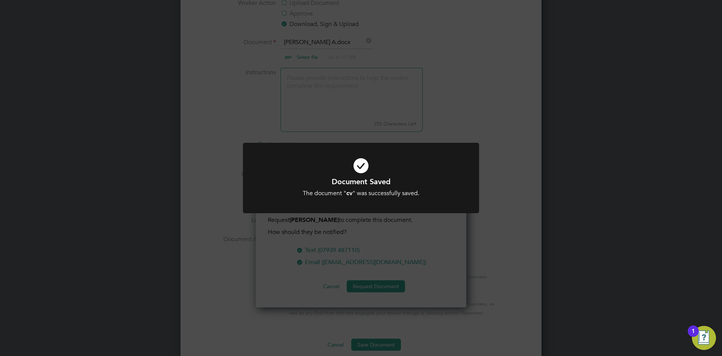
click at [485, 116] on div "Document Saved The document " cv " was successfully saved. Cancel Okay" at bounding box center [361, 178] width 722 height 356
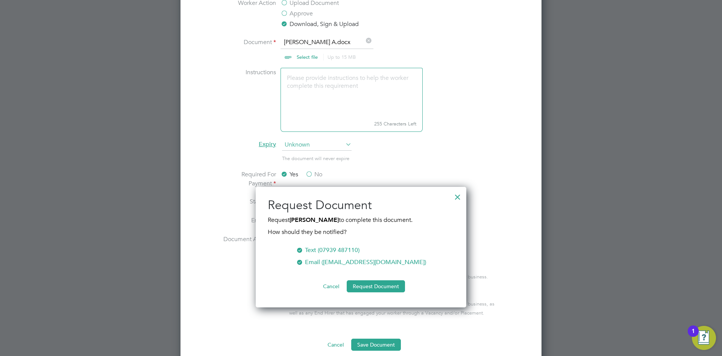
click at [455, 198] on div at bounding box center [458, 195] width 14 height 14
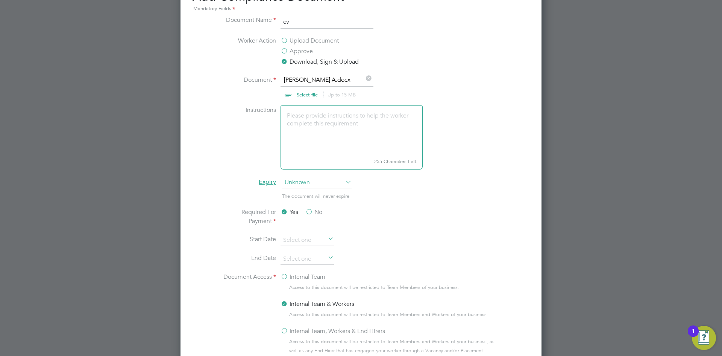
scroll to position [248, 0]
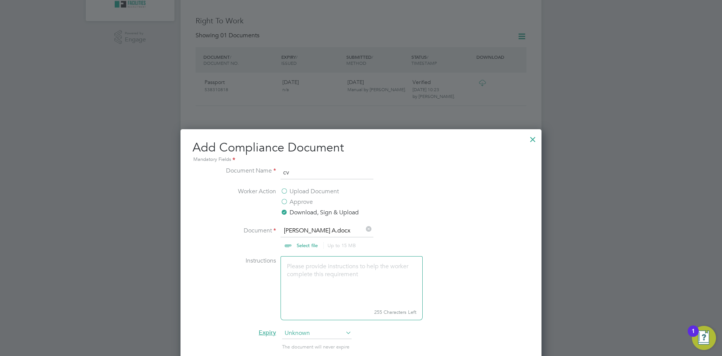
click at [532, 140] on div at bounding box center [533, 138] width 14 height 14
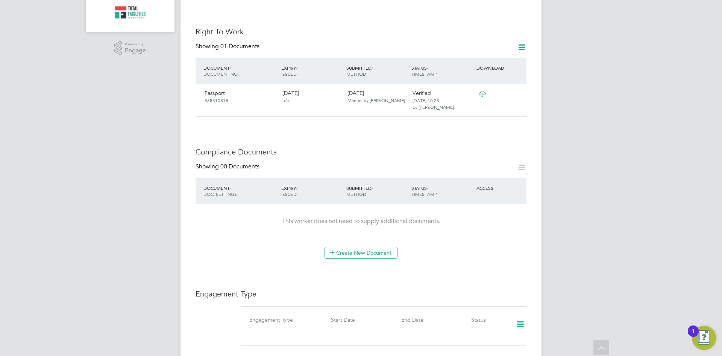
scroll to position [274, 0]
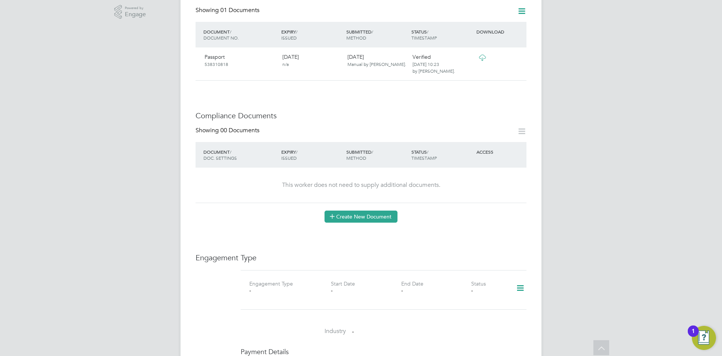
click at [361, 210] on button "Create New Document" at bounding box center [361, 216] width 73 height 12
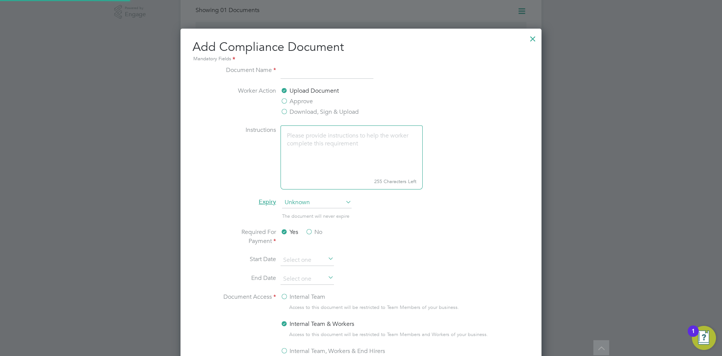
scroll to position [395, 362]
type input "cv"
click at [285, 108] on label "Download, Sign & Upload" at bounding box center [320, 111] width 78 height 9
click at [0, 0] on input "Download, Sign & Upload" at bounding box center [0, 0] width 0 height 0
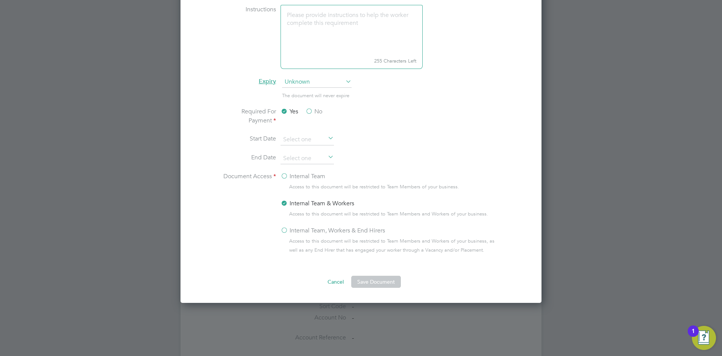
scroll to position [311, 0]
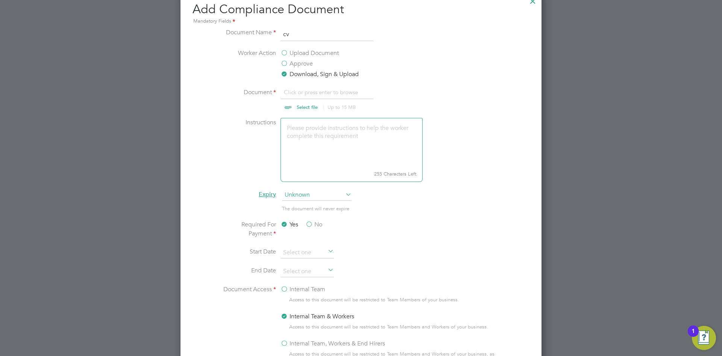
click at [298, 94] on input "file" at bounding box center [314, 99] width 118 height 23
type input "C:\fakepath\Merika Robinson A.docx"
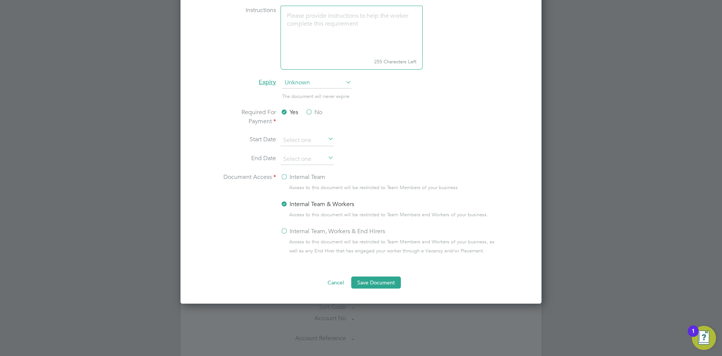
scroll to position [424, 0]
click at [286, 230] on label "Internal Team, Workers & End Hirers" at bounding box center [333, 230] width 105 height 9
click at [0, 0] on input "Internal Team, Workers & End Hirers" at bounding box center [0, 0] width 0 height 0
click at [378, 282] on button "Save Document" at bounding box center [376, 281] width 50 height 12
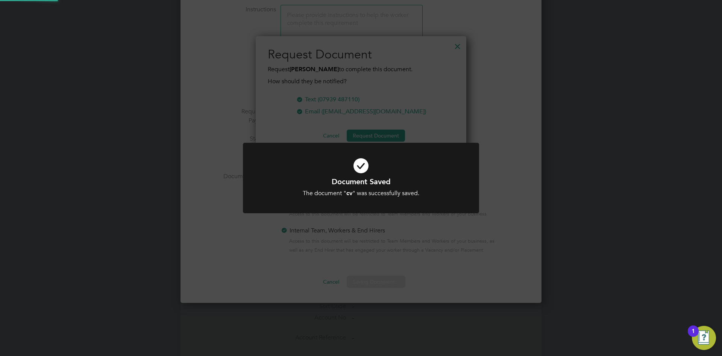
scroll to position [121, 211]
click at [383, 134] on div "Document Saved The document " cv " was successfully saved. Cancel Okay" at bounding box center [361, 178] width 722 height 356
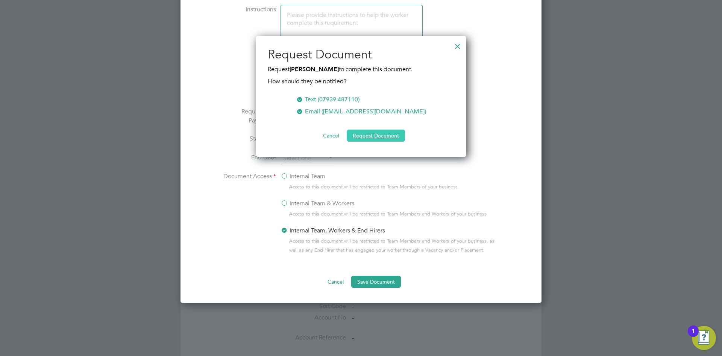
click at [364, 134] on button "Request Document" at bounding box center [376, 135] width 58 height 12
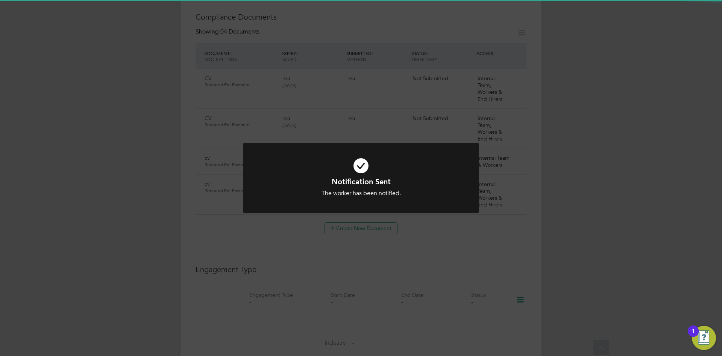
scroll to position [424, 0]
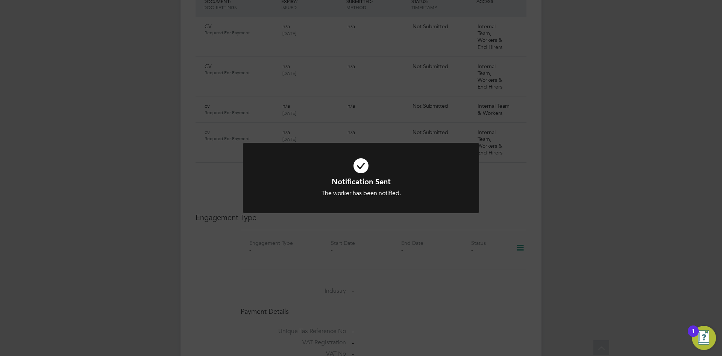
click at [450, 229] on div "Notification Sent The worker has been notified. Cancel Okay" at bounding box center [361, 178] width 722 height 356
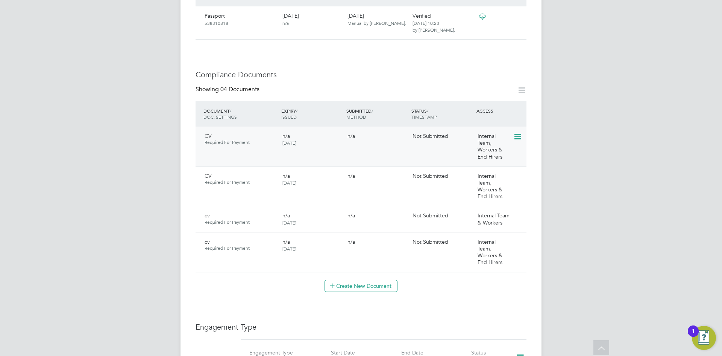
scroll to position [311, 0]
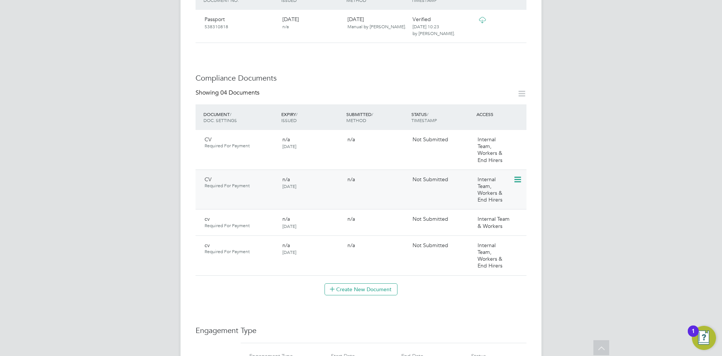
click at [519, 176] on icon at bounding box center [518, 179] width 8 height 9
click at [486, 219] on li "Delete Document" at bounding box center [494, 221] width 56 height 11
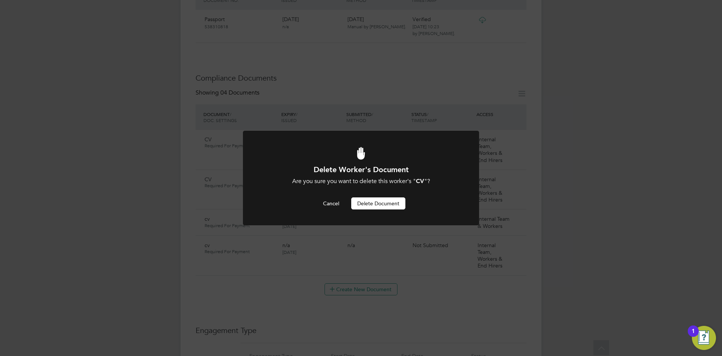
scroll to position [0, 0]
click at [381, 204] on button "Delete Document" at bounding box center [378, 203] width 54 height 12
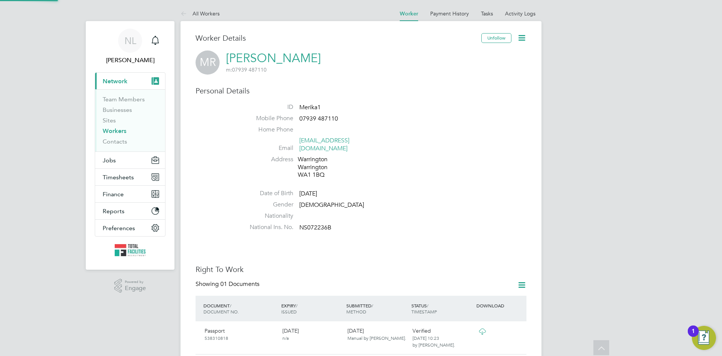
scroll to position [311, 0]
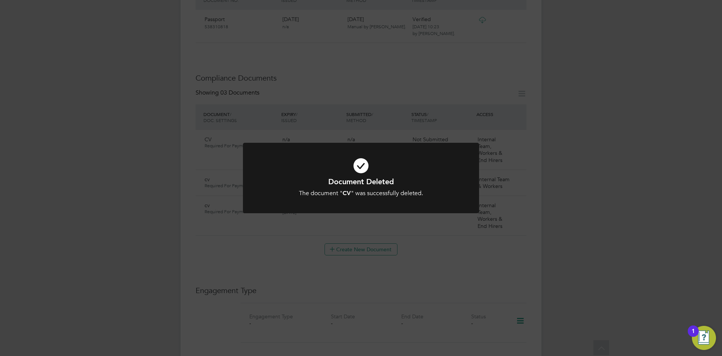
click at [447, 165] on icon at bounding box center [361, 165] width 196 height 29
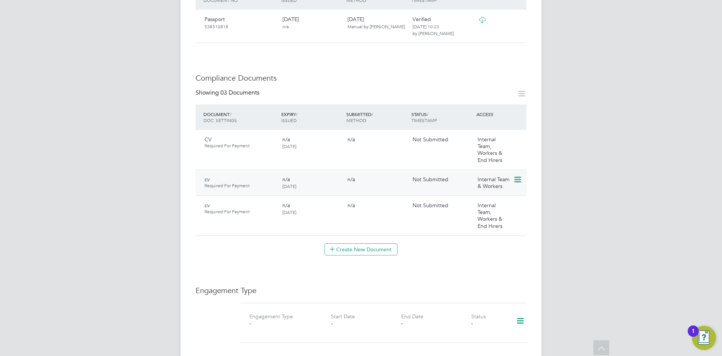
click at [516, 175] on icon at bounding box center [518, 179] width 8 height 9
click at [477, 232] on li "Delete Document" at bounding box center [484, 232] width 75 height 11
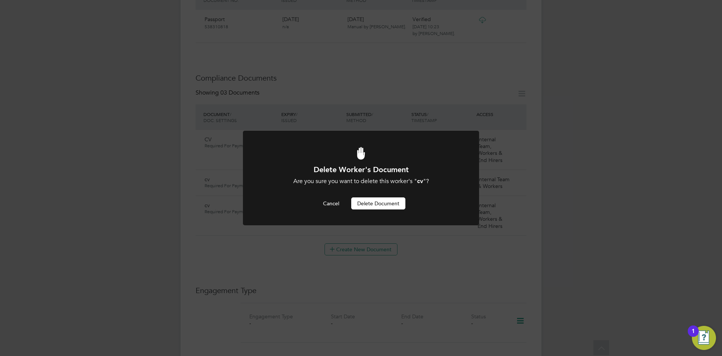
scroll to position [0, 0]
click at [461, 165] on div at bounding box center [361, 178] width 236 height 94
click at [528, 166] on div "Delete Worker's Document Are you sure you want to delete this worker's " cv "? …" at bounding box center [361, 178] width 722 height 356
drag, startPoint x: 519, startPoint y: 177, endPoint x: 508, endPoint y: 179, distance: 11.1
click at [518, 178] on div "Delete Worker's Document Are you sure you want to delete this worker's " cv "? …" at bounding box center [361, 178] width 722 height 356
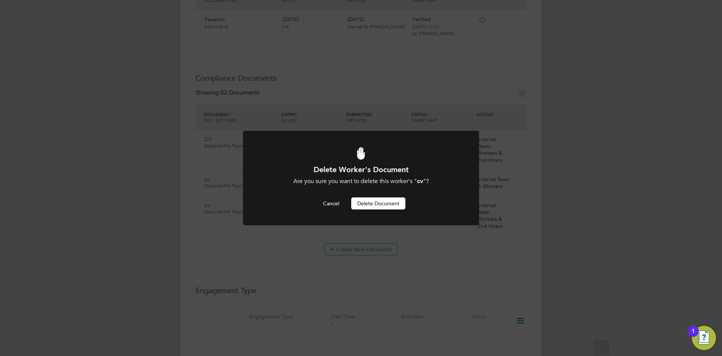
click at [363, 202] on button "Delete Document" at bounding box center [378, 203] width 54 height 12
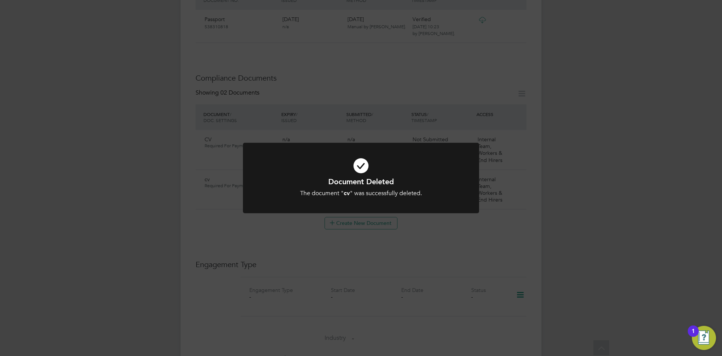
drag, startPoint x: 544, startPoint y: 180, endPoint x: 516, endPoint y: 176, distance: 27.7
click at [543, 180] on div "Document Deleted The document " cv " was successfully deleted. Cancel Okay" at bounding box center [361, 178] width 722 height 356
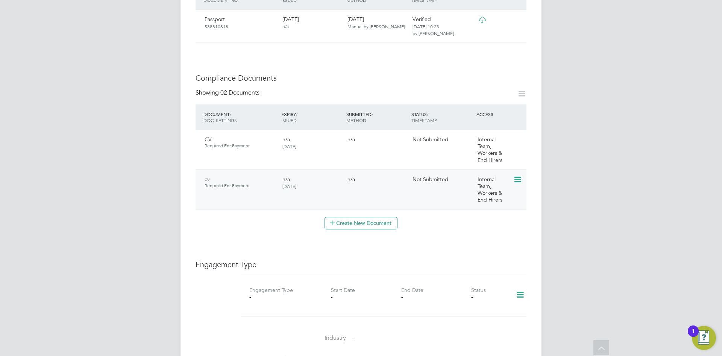
click at [516, 178] on icon at bounding box center [518, 179] width 8 height 9
click at [462, 231] on li "Delete Document" at bounding box center [484, 232] width 75 height 11
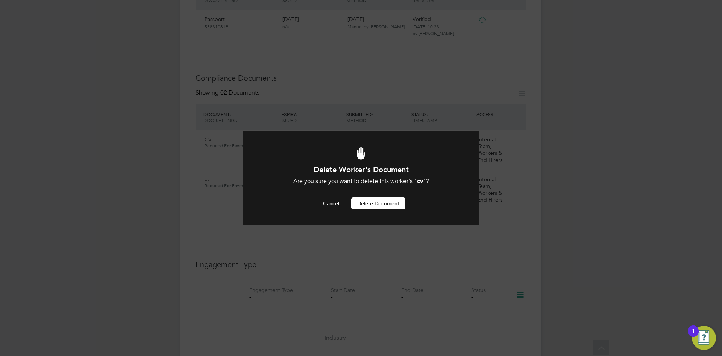
drag, startPoint x: 387, startPoint y: 201, endPoint x: 398, endPoint y: 200, distance: 11.7
click at [386, 201] on button "Delete Document" at bounding box center [378, 203] width 54 height 12
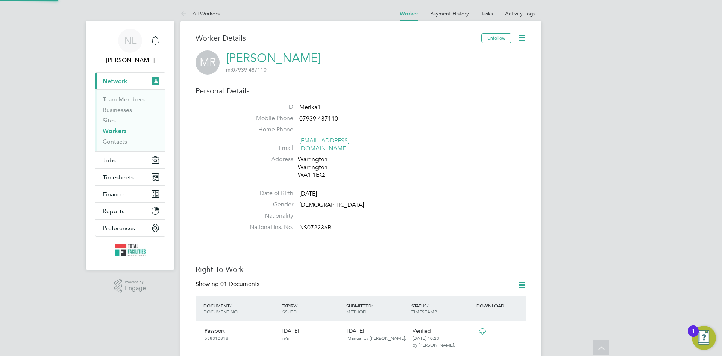
scroll to position [311, 0]
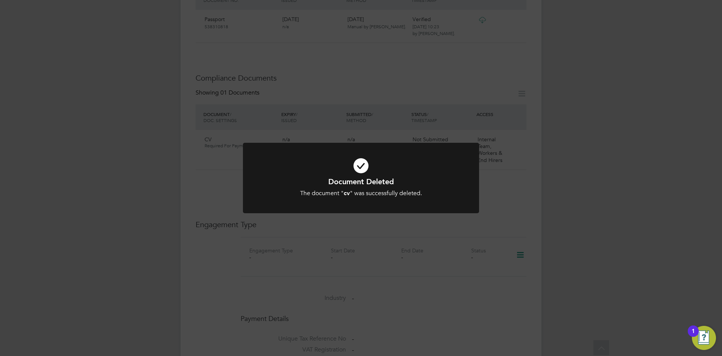
click at [446, 248] on div "Document Deleted The document " cv " was successfully deleted. Cancel Okay" at bounding box center [361, 178] width 722 height 356
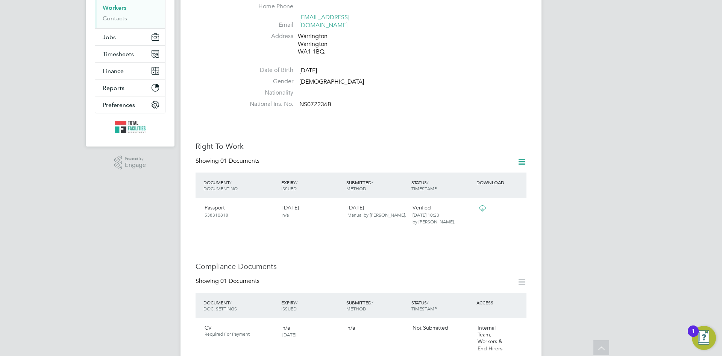
scroll to position [0, 0]
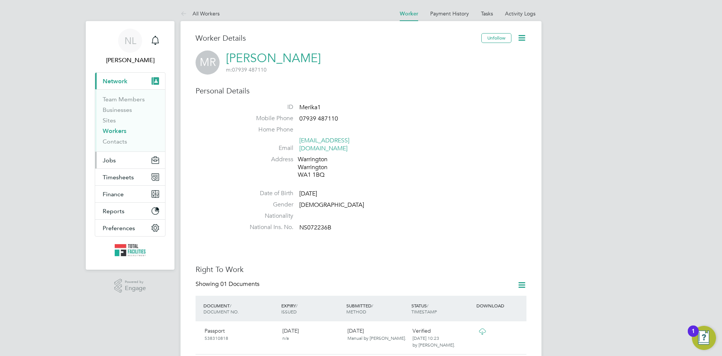
click at [106, 166] on button "Jobs" at bounding box center [130, 160] width 70 height 17
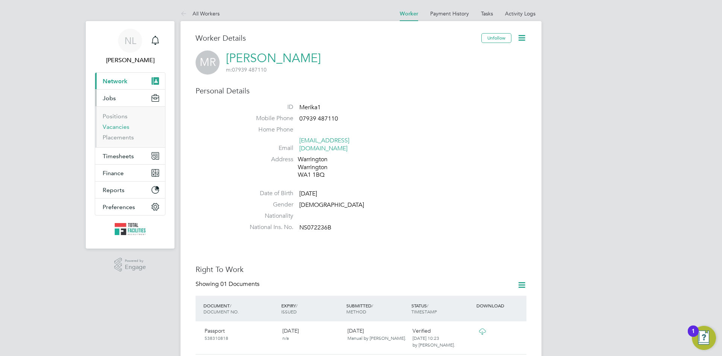
click at [113, 127] on link "Vacancies" at bounding box center [116, 126] width 27 height 7
